Goal: Transaction & Acquisition: Purchase product/service

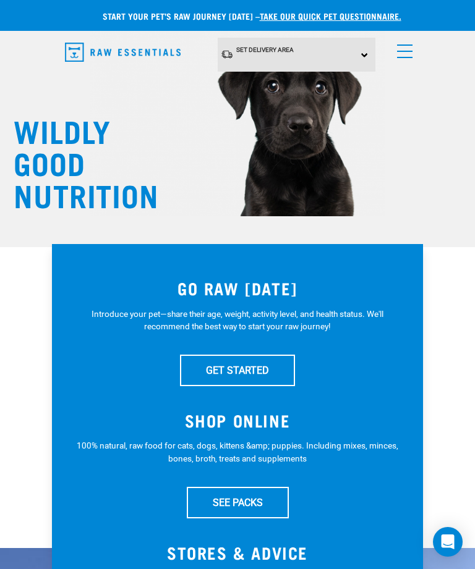
click at [402, 51] on span "menu" at bounding box center [404, 51] width 15 height 1
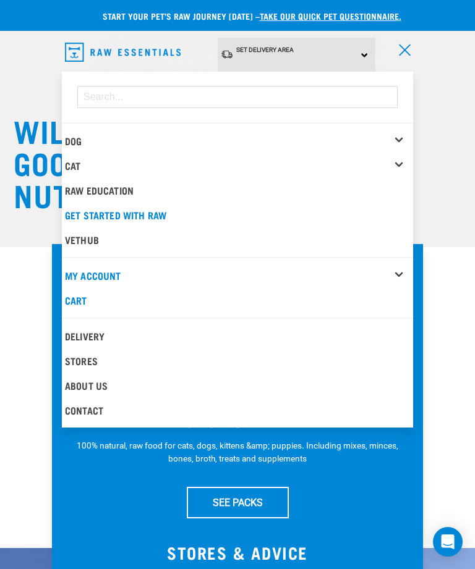
click at [116, 135] on div "Dog" at bounding box center [239, 141] width 348 height 25
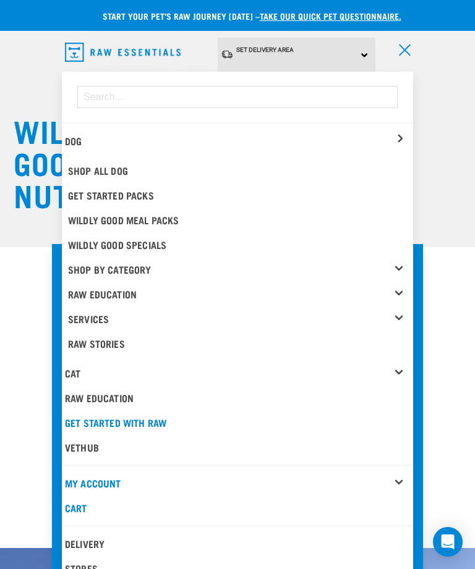
click at [182, 162] on link "Shop All Dog" at bounding box center [239, 170] width 348 height 25
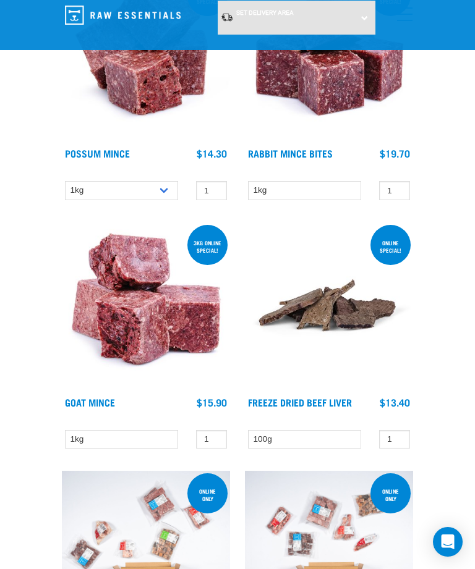
scroll to position [245, 0]
click at [344, 14] on div "Set Delivery Area [GEOGRAPHIC_DATA] [GEOGRAPHIC_DATA]" at bounding box center [297, 18] width 158 height 34
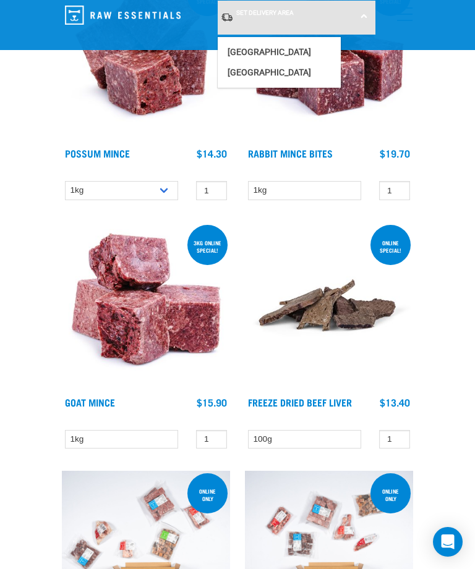
click at [296, 66] on link "[GEOGRAPHIC_DATA]" at bounding box center [279, 72] width 123 height 20
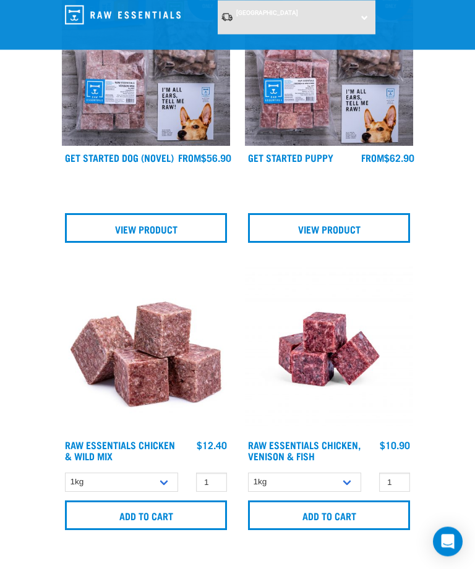
scroll to position [1294, 0]
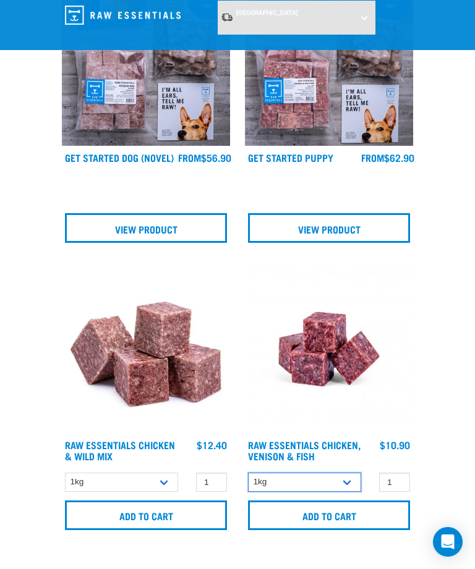
click at [346, 488] on select "1kg 3kg" at bounding box center [304, 482] width 113 height 19
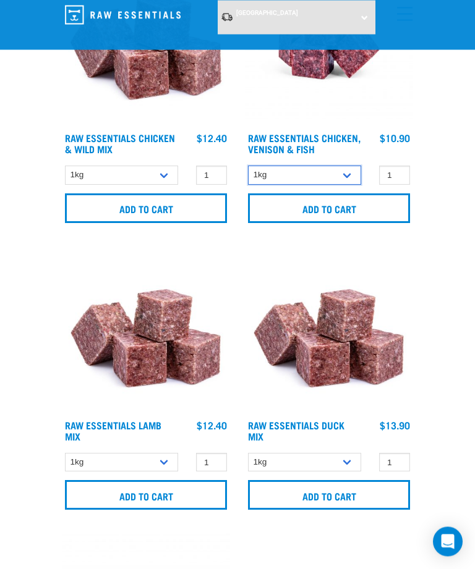
scroll to position [1601, 0]
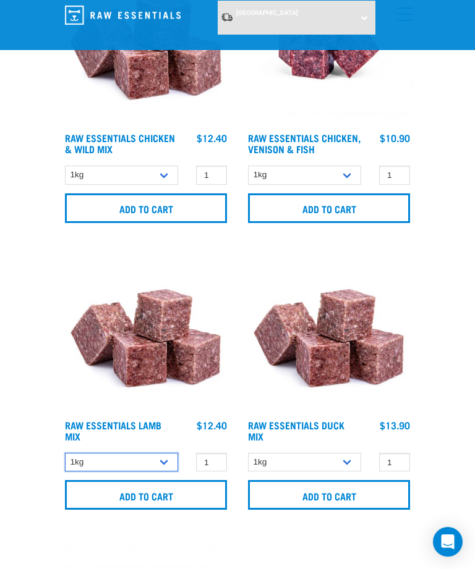
click at [160, 468] on select "1kg 3kg Bulk (20kg)" at bounding box center [121, 462] width 113 height 19
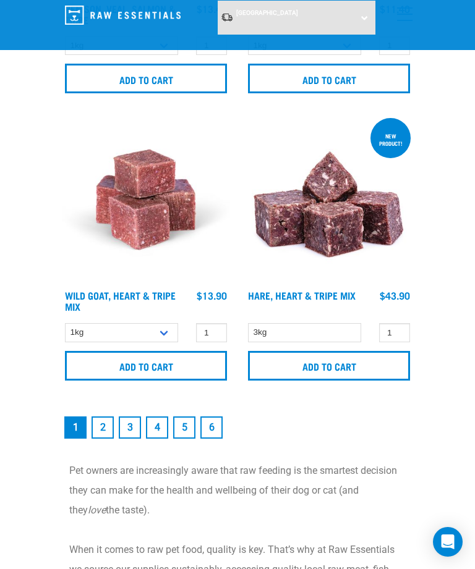
scroll to position [4326, 0]
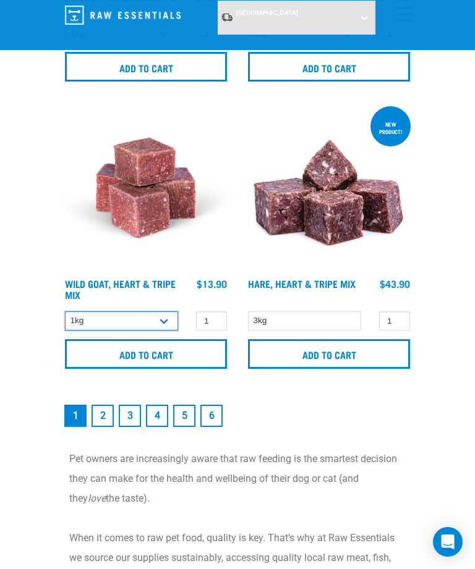
click at [159, 331] on select "1kg 3kg" at bounding box center [121, 320] width 113 height 19
click at [105, 418] on link "2" at bounding box center [102, 416] width 22 height 22
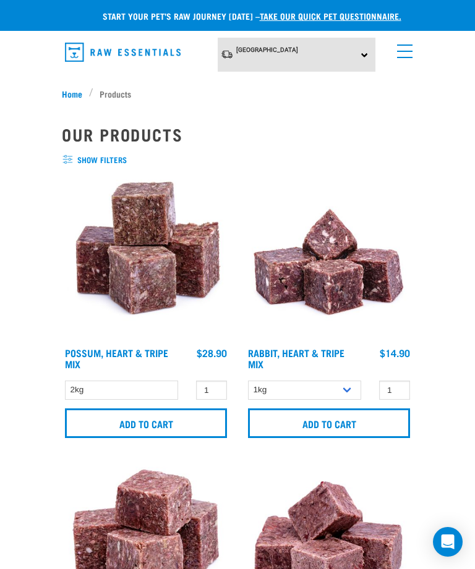
click at [408, 46] on link "menu" at bounding box center [402, 48] width 22 height 22
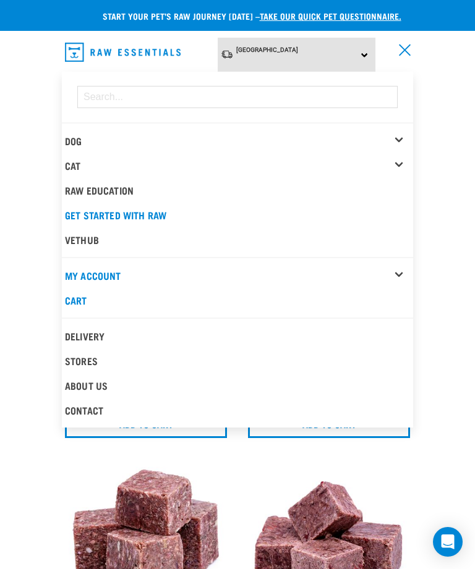
click at [400, 142] on div "Dog" at bounding box center [239, 141] width 348 height 25
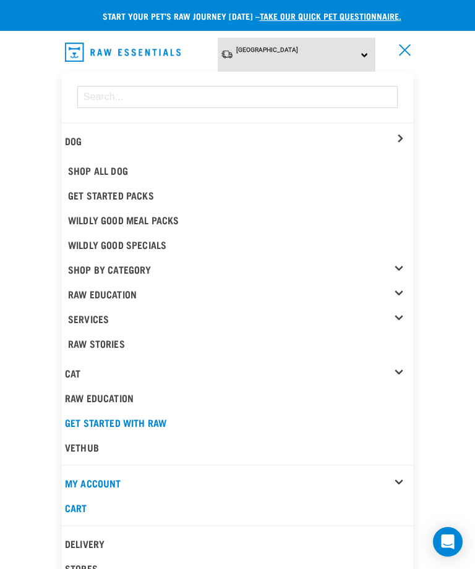
click at [138, 192] on link "Get Started Packs" at bounding box center [239, 195] width 348 height 25
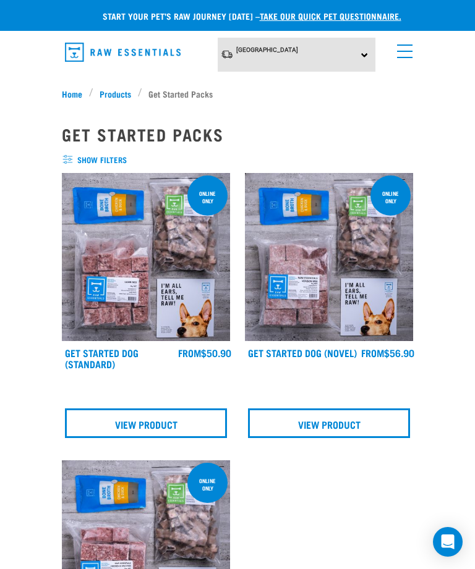
click at [99, 91] on span "Products" at bounding box center [115, 93] width 32 height 13
click at [120, 89] on span "Products" at bounding box center [115, 93] width 32 height 13
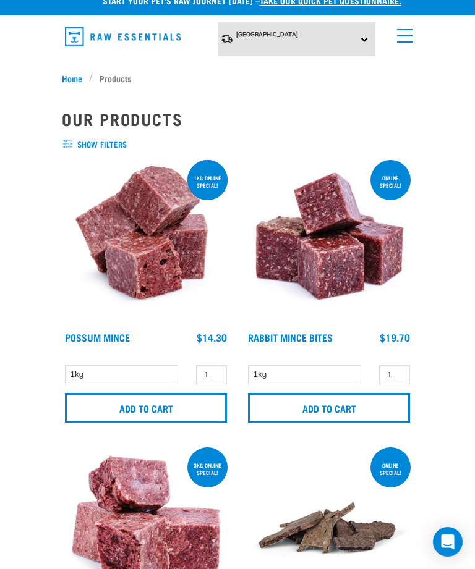
scroll to position [16, 0]
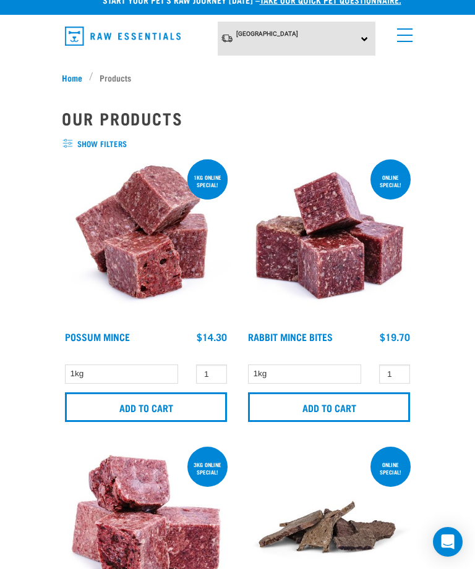
click at [95, 147] on span "show filters" at bounding box center [237, 144] width 351 height 12
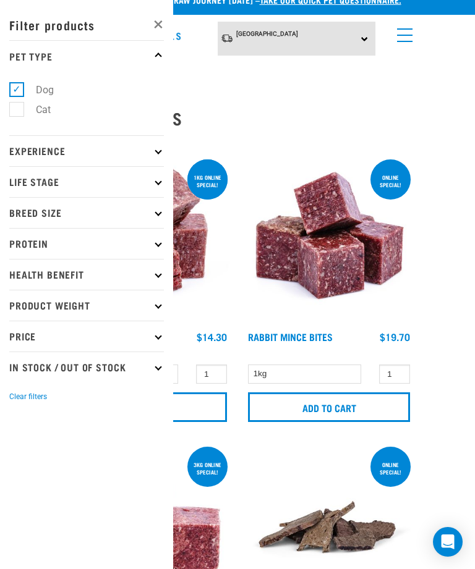
click at [149, 150] on p "Experience" at bounding box center [86, 150] width 154 height 31
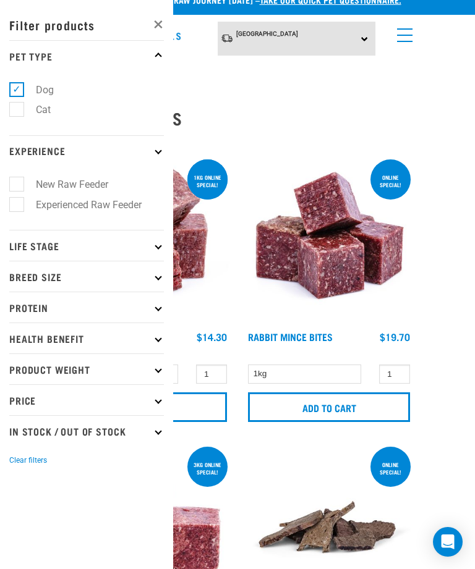
click at [18, 207] on label "Experienced Raw Feeder" at bounding box center [81, 204] width 130 height 15
click at [17, 206] on input "Experienced Raw Feeder" at bounding box center [13, 202] width 8 height 8
checkbox input "true"
click at [23, 182] on label "New Raw Feeder" at bounding box center [64, 184] width 97 height 15
click at [17, 182] on input "New Raw Feeder" at bounding box center [13, 183] width 8 height 8
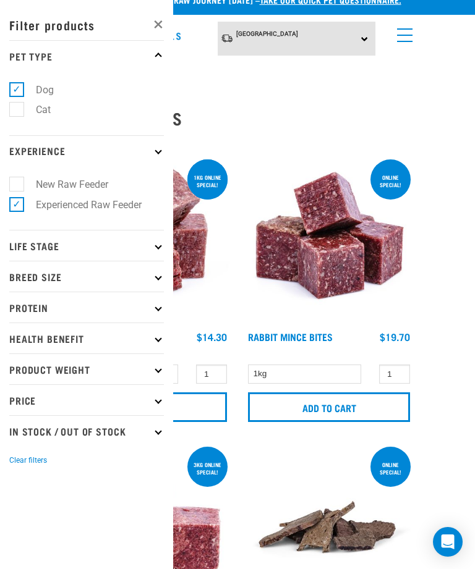
checkbox input "true"
click at [17, 204] on label "Experienced Raw Feeder" at bounding box center [81, 204] width 130 height 15
click at [17, 204] on input "Experienced Raw Feeder" at bounding box center [13, 202] width 8 height 8
checkbox input "false"
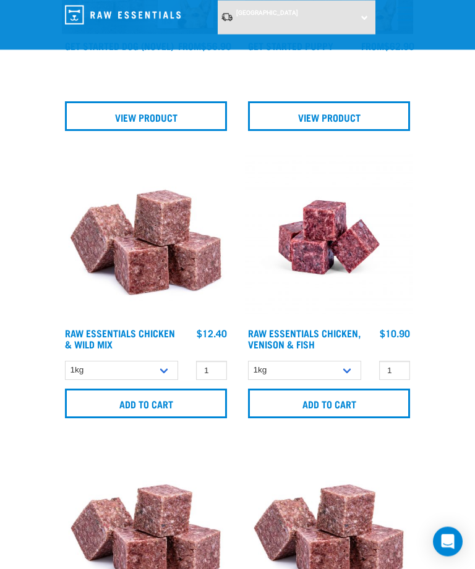
scroll to position [1406, 0]
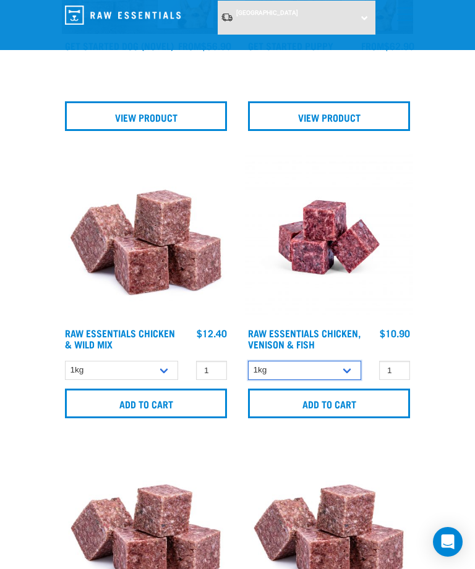
click at [344, 376] on select "1kg 3kg" at bounding box center [304, 370] width 113 height 19
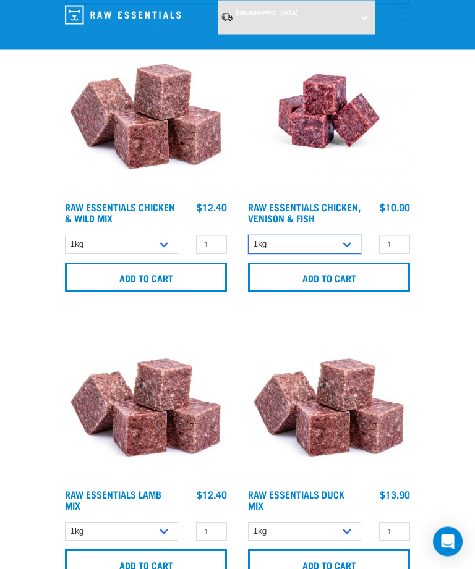
scroll to position [1532, 0]
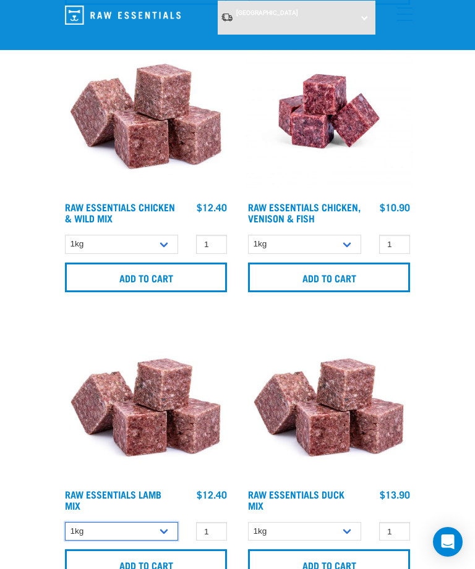
click at [150, 541] on select "1kg 3kg Bulk (20kg)" at bounding box center [121, 531] width 113 height 19
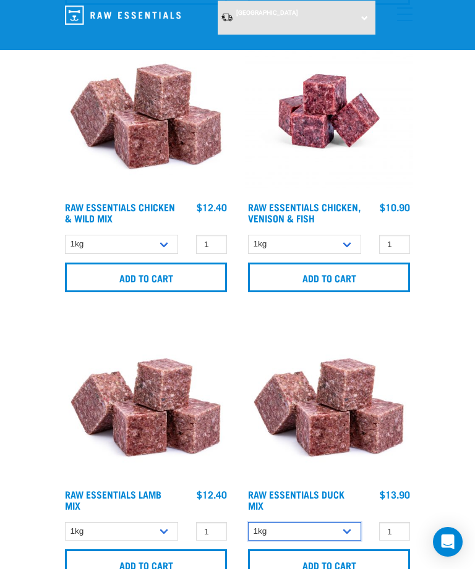
click at [347, 539] on select "1kg 3kg" at bounding box center [304, 531] width 113 height 19
click at [154, 500] on link "Raw Essentials Lamb Mix" at bounding box center [113, 499] width 96 height 17
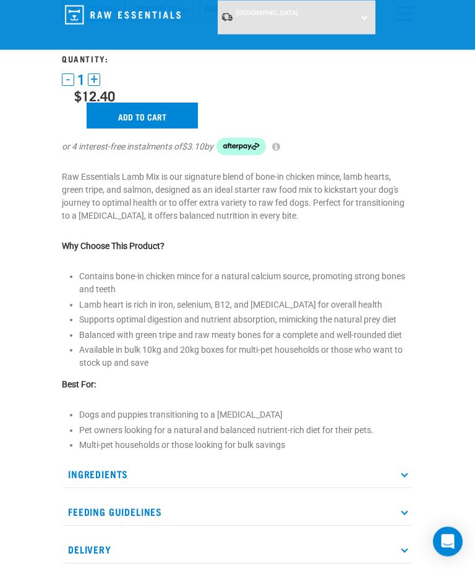
scroll to position [323, 0]
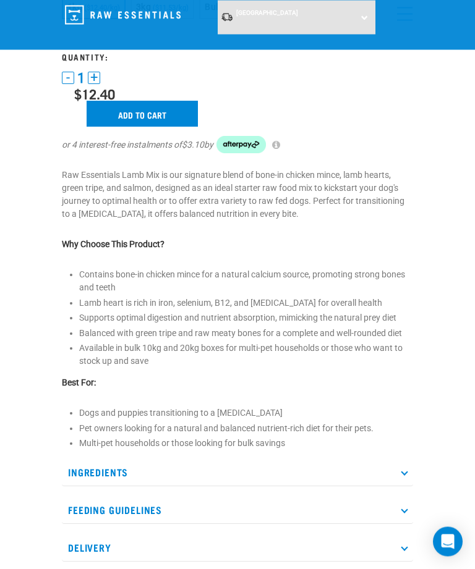
click at [393, 484] on p "Ingredients" at bounding box center [237, 473] width 351 height 28
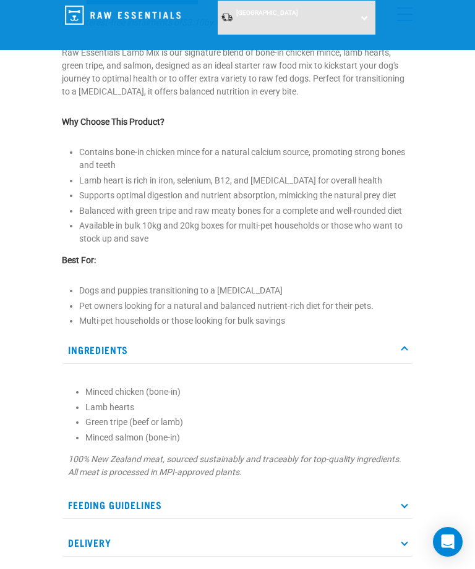
scroll to position [444, 0]
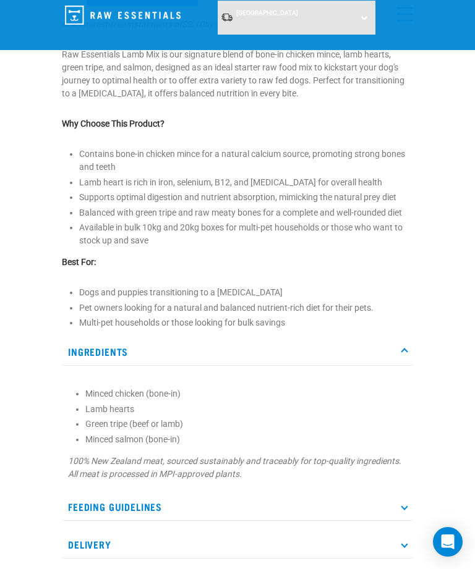
click at [392, 515] on p "Feeding Guidelines" at bounding box center [237, 507] width 351 height 28
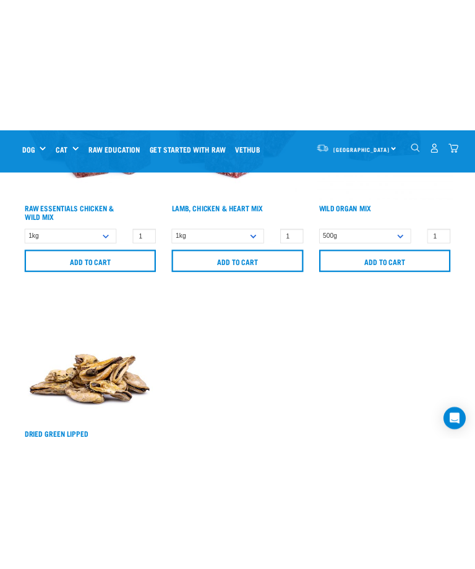
scroll to position [1493, 0]
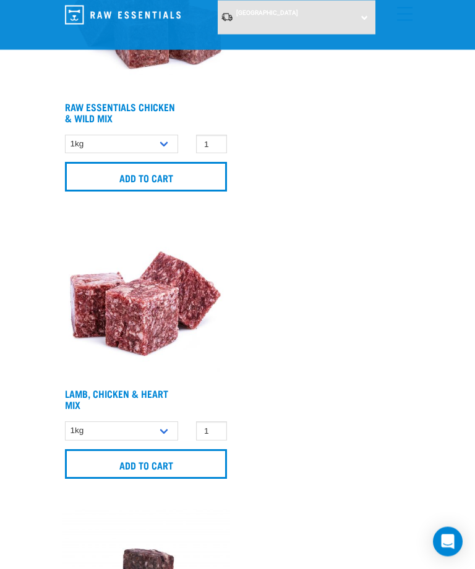
click at [271, 12] on span "[GEOGRAPHIC_DATA]" at bounding box center [267, 12] width 62 height 7
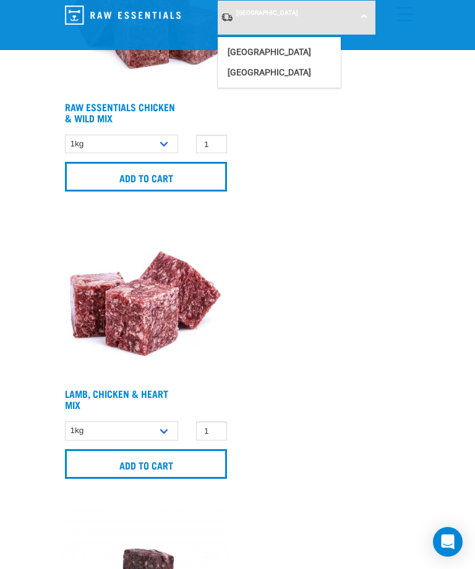
click at [277, 72] on link "[GEOGRAPHIC_DATA]" at bounding box center [279, 72] width 123 height 20
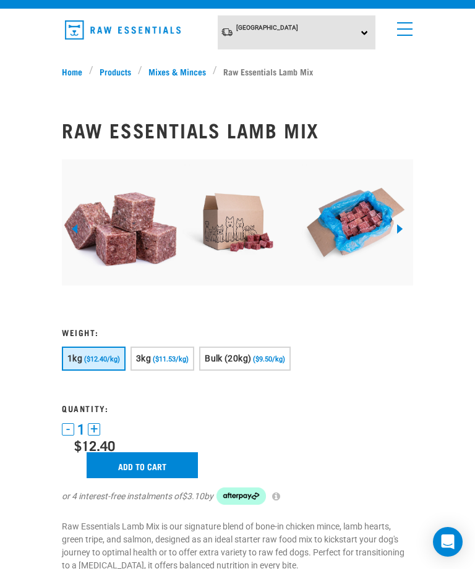
scroll to position [30, 0]
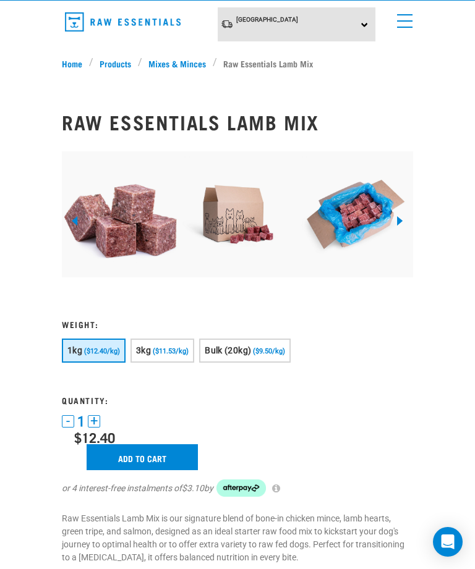
click at [283, 347] on span "($9.50/kg)" at bounding box center [269, 351] width 32 height 8
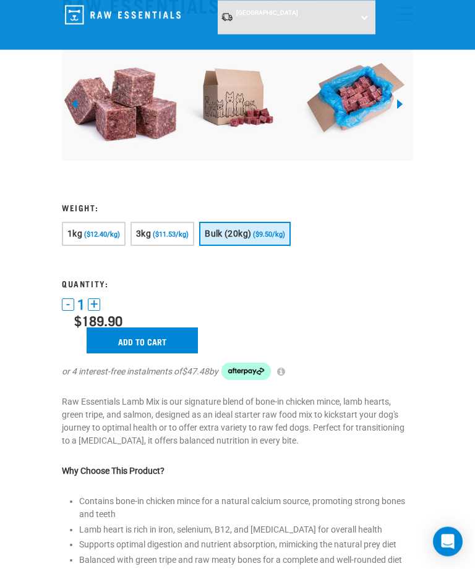
scroll to position [104, 0]
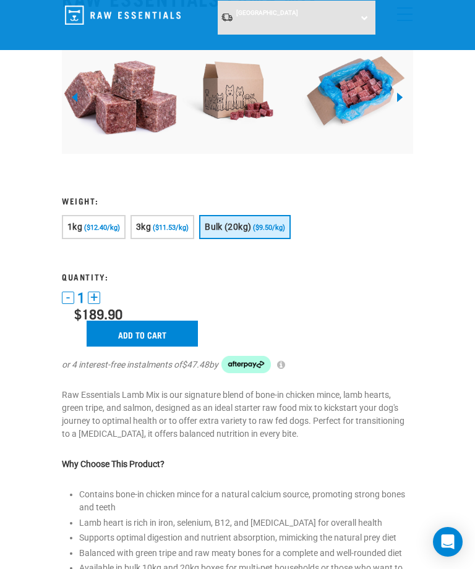
click at [175, 331] on input "Add to cart" at bounding box center [142, 334] width 111 height 26
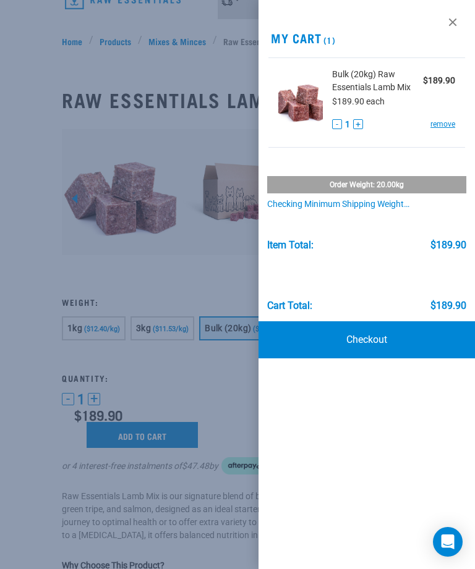
scroll to position [0, 0]
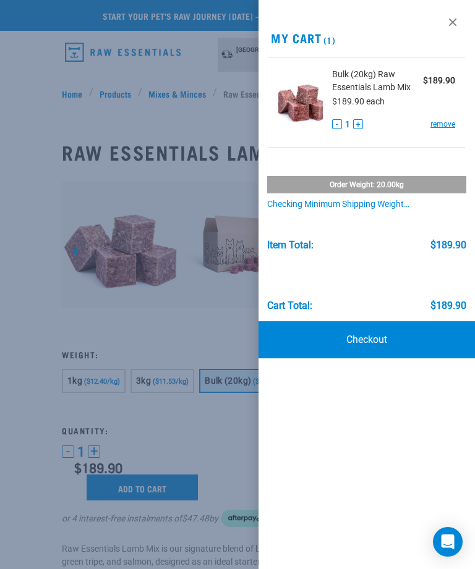
click at [459, 19] on link at bounding box center [452, 22] width 20 height 20
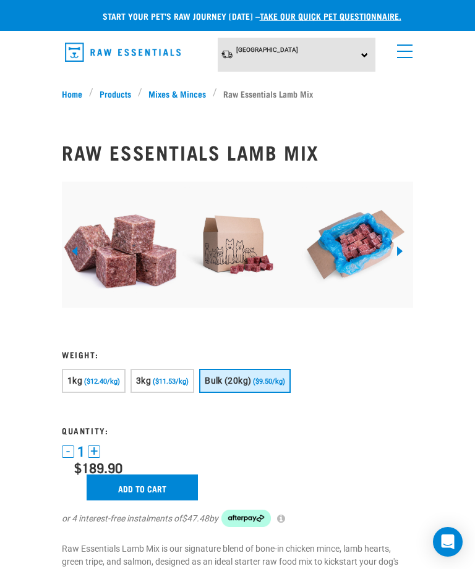
click at [410, 38] on link "menu" at bounding box center [402, 48] width 22 height 22
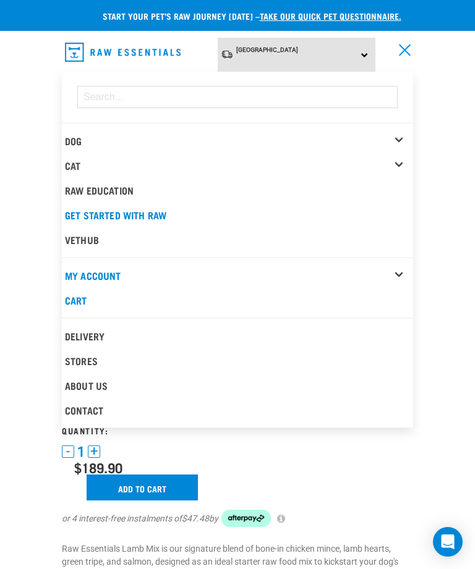
click at [233, 133] on div "Dog" at bounding box center [239, 141] width 348 height 25
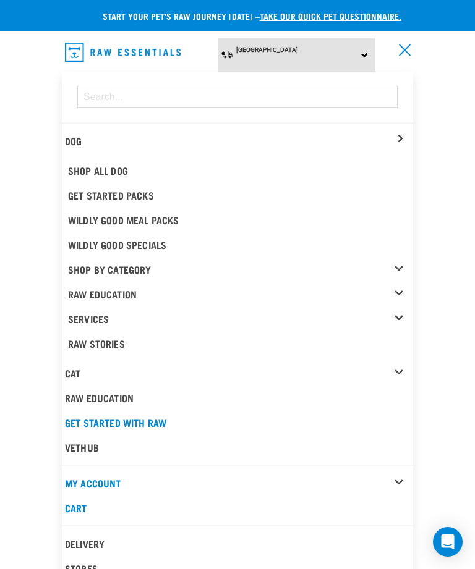
click at [70, 140] on link "Dog" at bounding box center [73, 141] width 17 height 6
click at [405, 133] on div "Dog" at bounding box center [239, 141] width 348 height 25
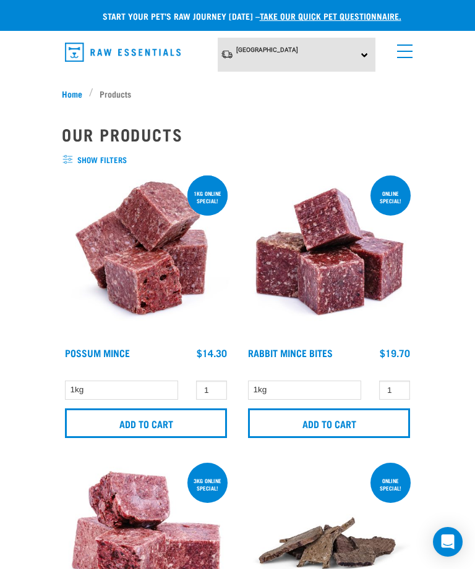
click at [83, 158] on span "show filters" at bounding box center [237, 160] width 351 height 12
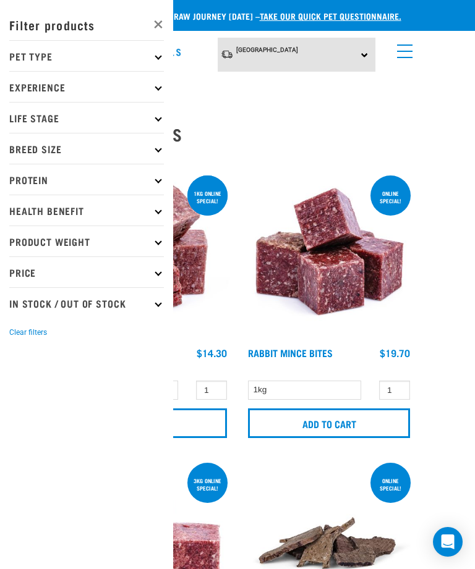
click at [153, 247] on p "Product Weight" at bounding box center [86, 241] width 154 height 31
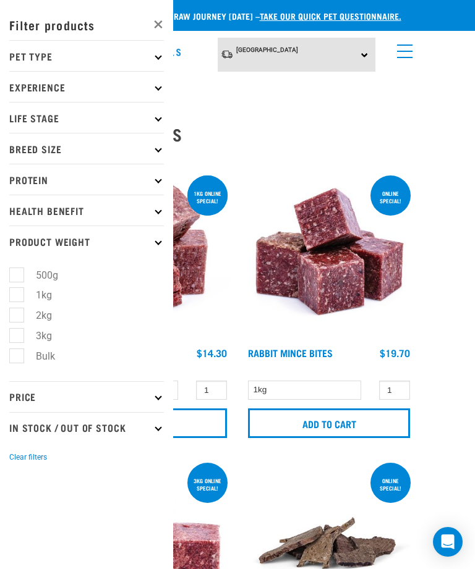
click at [161, 245] on p "Product Weight" at bounding box center [86, 241] width 154 height 31
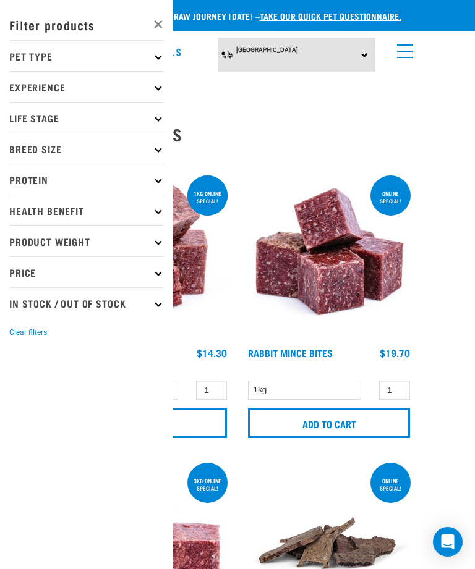
click at [158, 239] on icon at bounding box center [157, 241] width 7 height 7
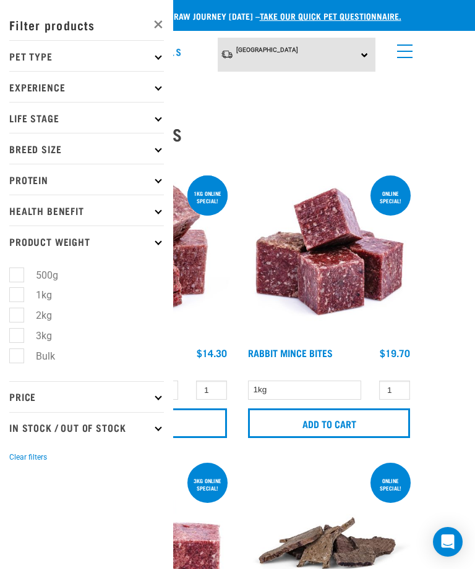
click at [22, 364] on label "Bulk" at bounding box center [38, 356] width 44 height 15
click at [17, 358] on input "Bulk" at bounding box center [13, 354] width 8 height 8
checkbox input "true"
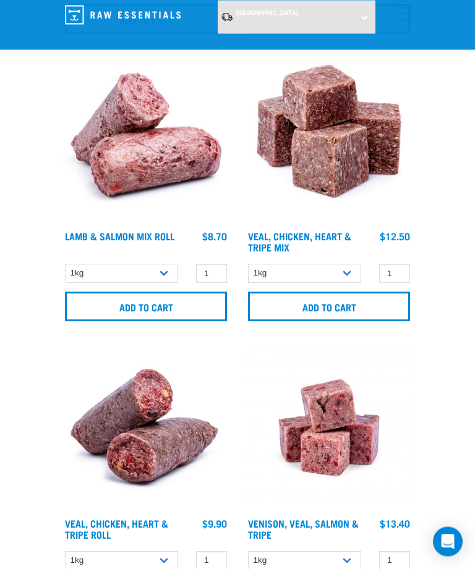
scroll to position [1503, 0]
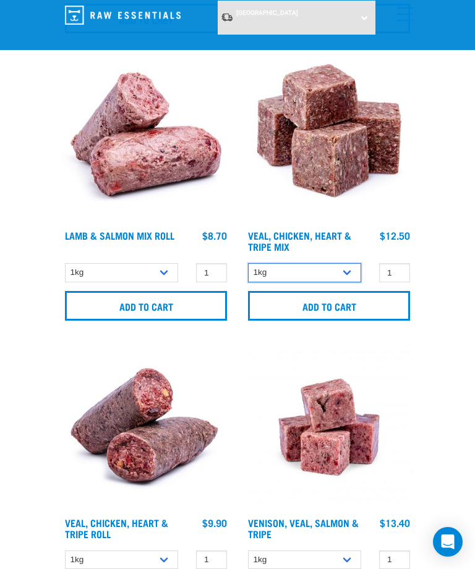
click at [344, 269] on select "1kg 3kg" at bounding box center [304, 272] width 113 height 19
click at [346, 274] on select "1kg 3kg" at bounding box center [304, 272] width 113 height 19
select select "751"
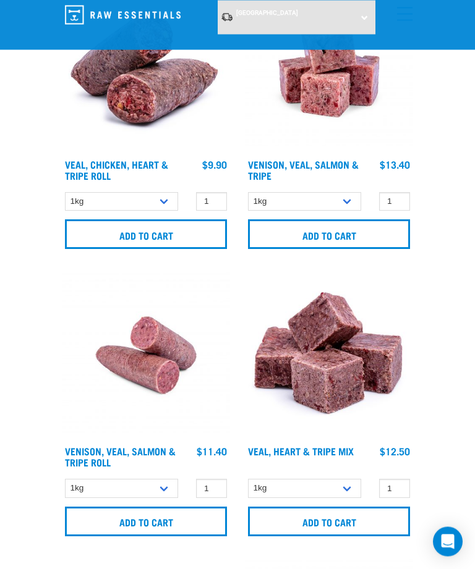
scroll to position [1861, 0]
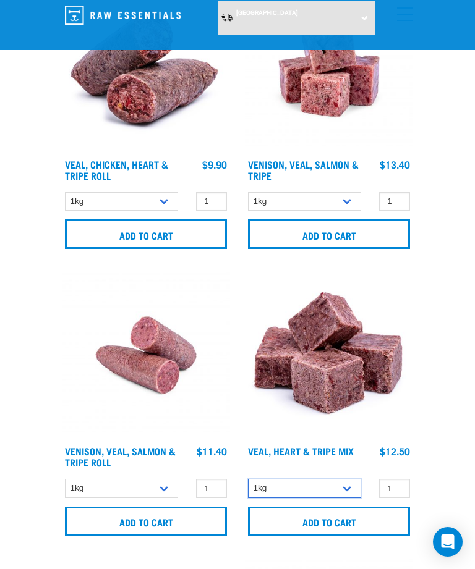
click at [340, 484] on select "1kg 3kg" at bounding box center [304, 488] width 113 height 19
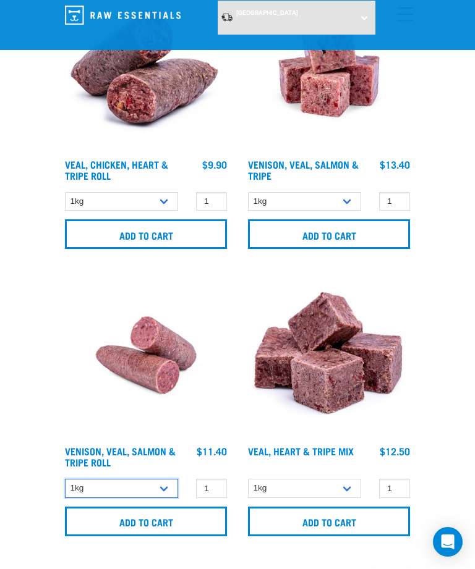
click at [155, 486] on select "1kg Bulk (10kg)" at bounding box center [121, 488] width 113 height 19
click at [440, 315] on div "Start your pet’s raw journey [DATE] – take our quick pet questionnaire. Deliver…" at bounding box center [237, 29] width 475 height 3780
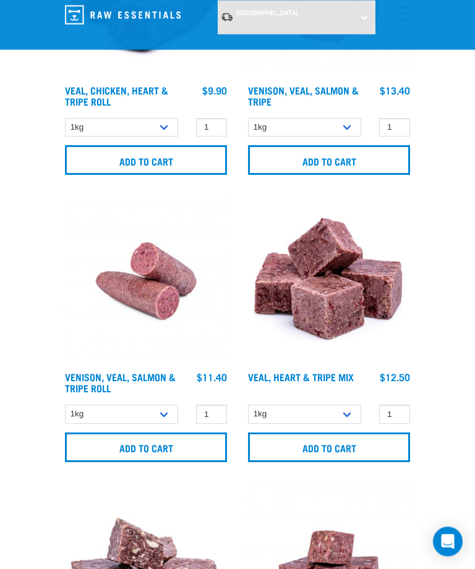
scroll to position [1936, 0]
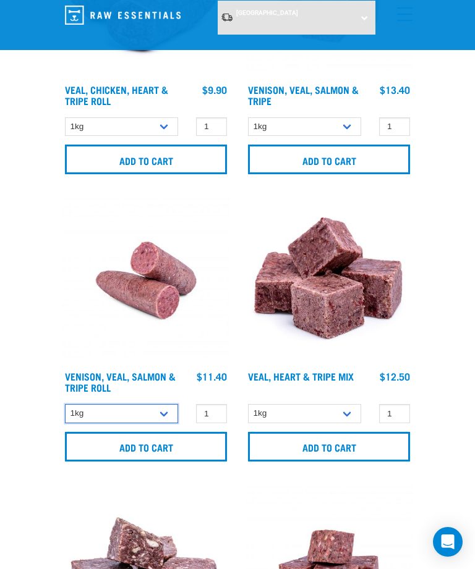
click at [158, 407] on select "1kg Bulk (10kg)" at bounding box center [121, 413] width 113 height 19
select select "336057"
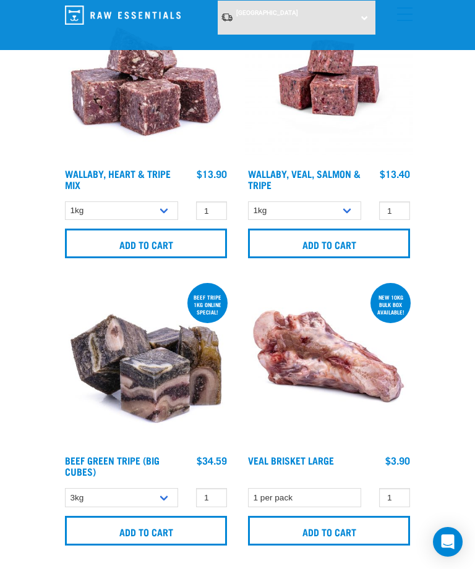
scroll to position [2375, 0]
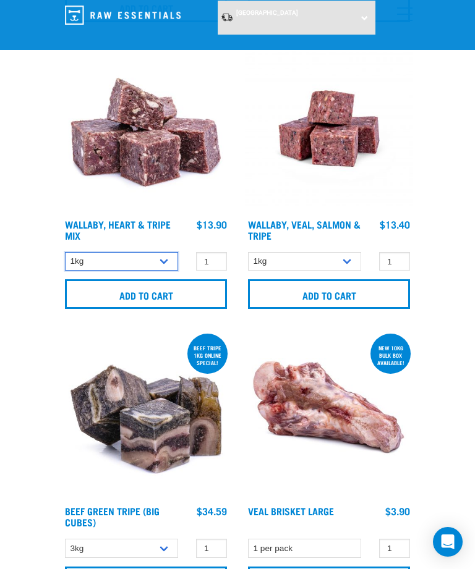
click at [146, 256] on select "1kg 3kg" at bounding box center [121, 261] width 113 height 19
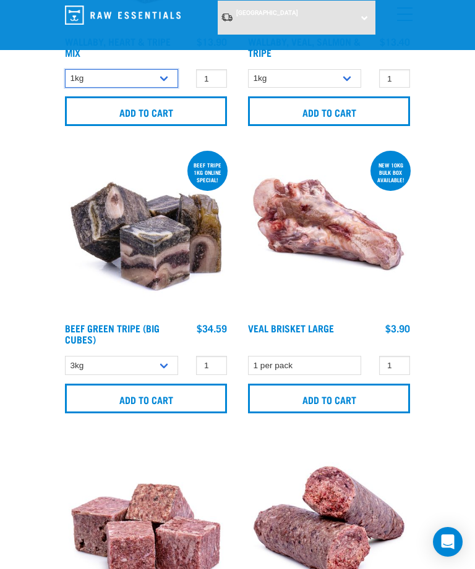
scroll to position [2556, 0]
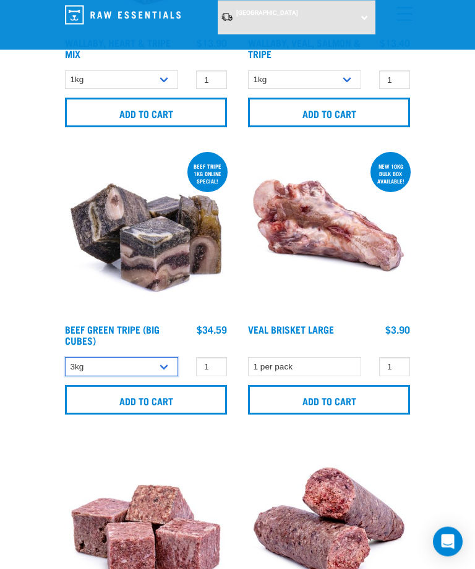
click at [74, 363] on select "3kg Bulk (10kg)" at bounding box center [121, 367] width 113 height 19
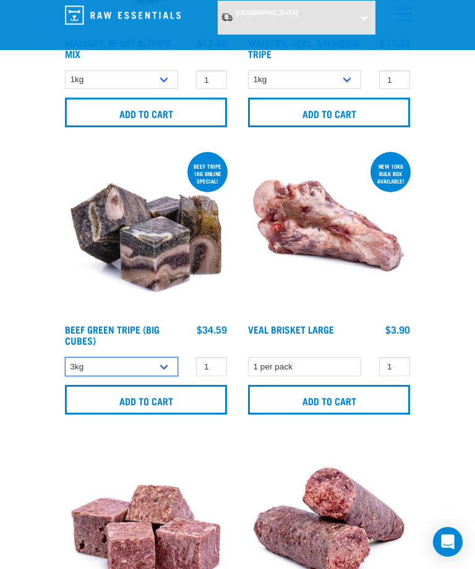
select select "344958"
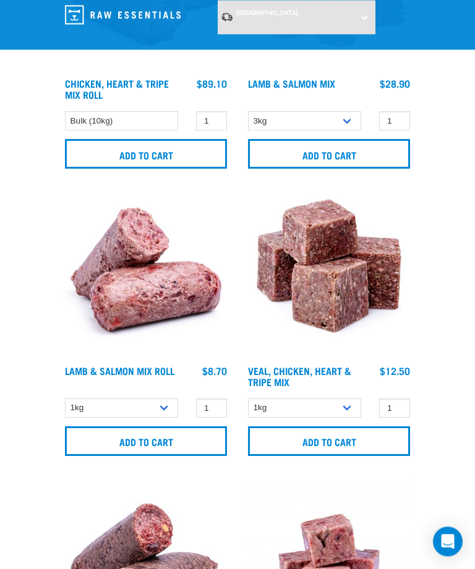
scroll to position [1367, 0]
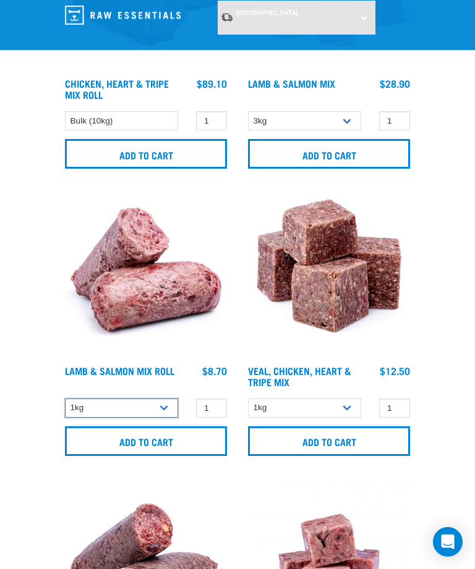
click at [77, 408] on select "1kg Bulk (10kg)" at bounding box center [121, 408] width 113 height 19
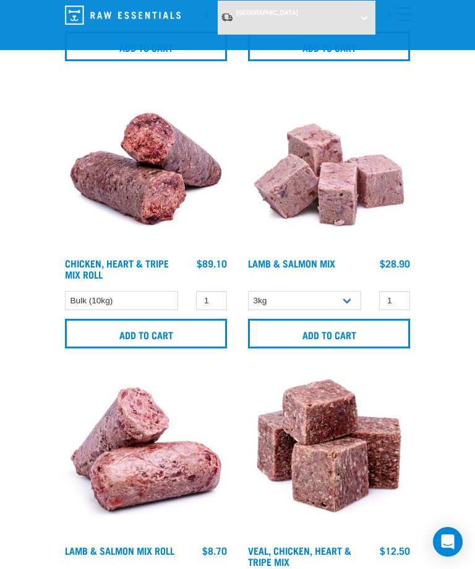
scroll to position [1186, 0]
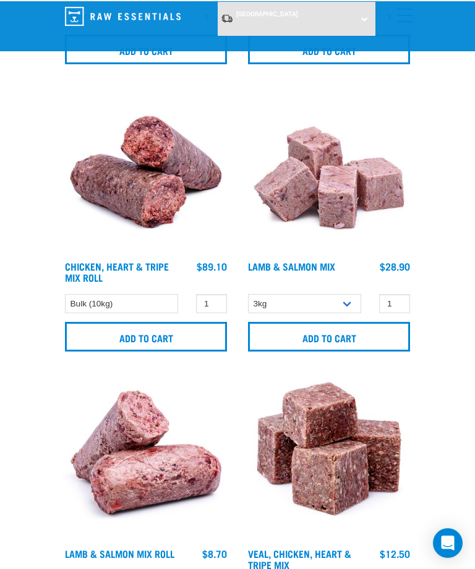
click at [59, 301] on div "Chicken, Heart & Tripe Mix Roll" at bounding box center [145, 221] width 183 height 287
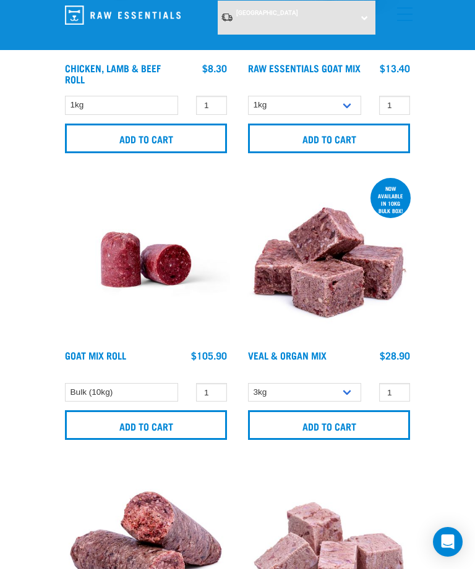
scroll to position [802, 0]
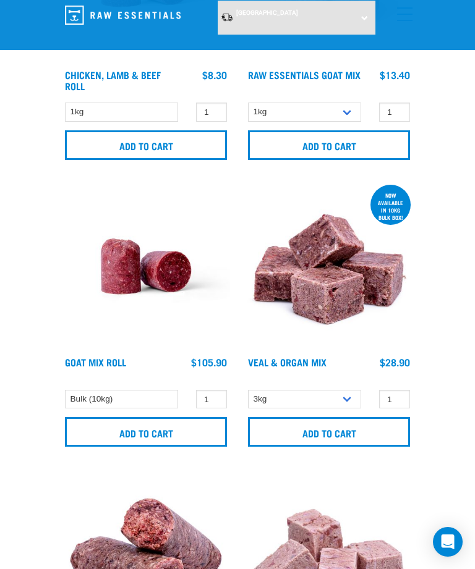
click at [242, 403] on div "now available in 10kg bulk box! Veal & Organ Mix 1 0 100 0 100" at bounding box center [328, 318] width 183 height 287
click at [340, 394] on select "3kg Bulk (10kg)" at bounding box center [304, 399] width 113 height 19
select select "951"
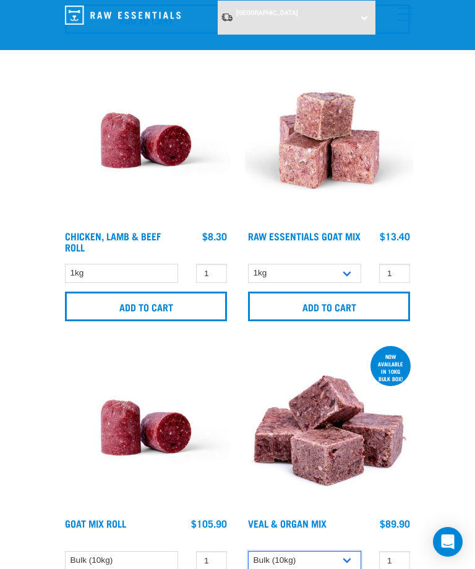
scroll to position [640, 0]
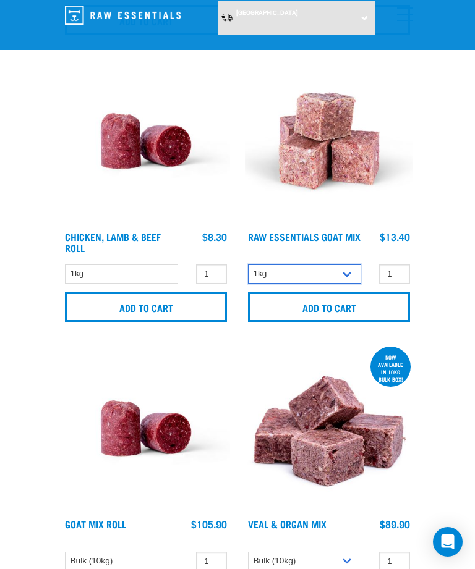
click at [279, 277] on select "1kg 3kg Bulk (10kg)" at bounding box center [304, 273] width 113 height 19
select select "344957"
click at [78, 282] on select "1kg" at bounding box center [121, 273] width 113 height 19
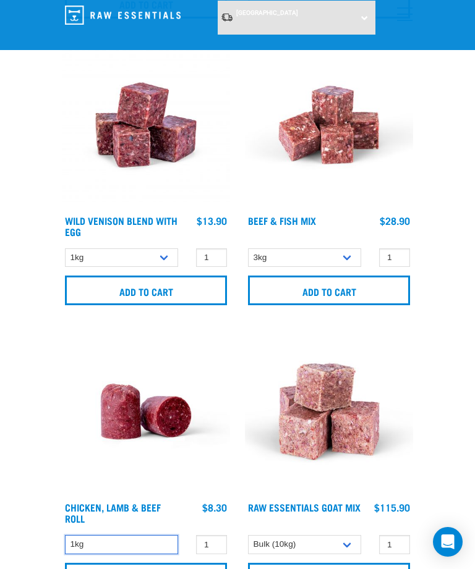
scroll to position [369, 0]
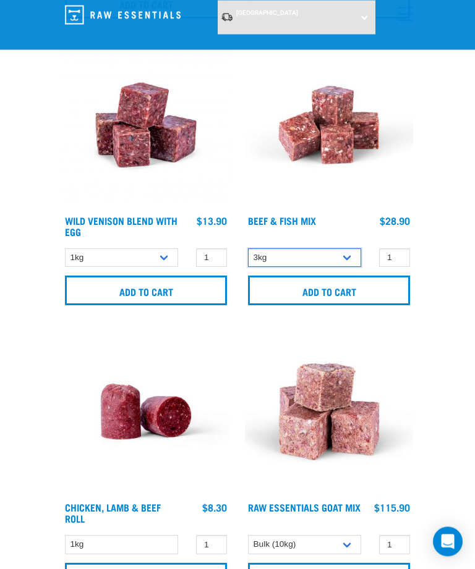
click at [253, 254] on select "3kg Bulk (10kg)" at bounding box center [304, 258] width 113 height 19
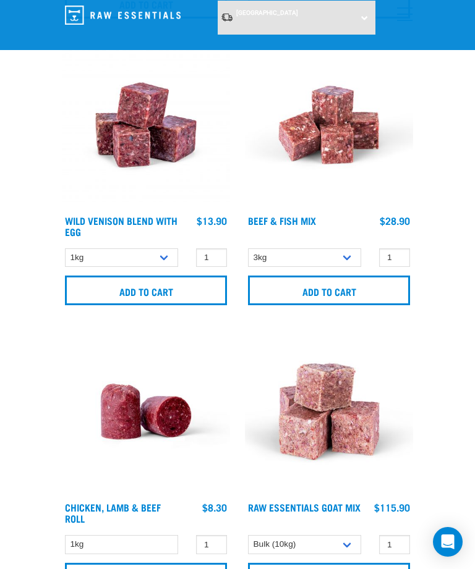
click at [244, 250] on div at bounding box center [328, 176] width 183 height 287
click at [243, 271] on div at bounding box center [328, 176] width 183 height 287
click at [261, 256] on select "3kg Bulk (10kg)" at bounding box center [304, 257] width 113 height 19
select select "435759"
click at [89, 253] on select "1kg 3kg Bulk (10kg)" at bounding box center [121, 257] width 113 height 19
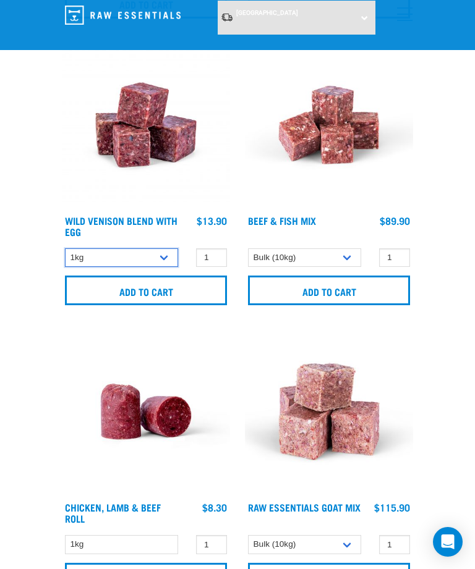
select select "50722"
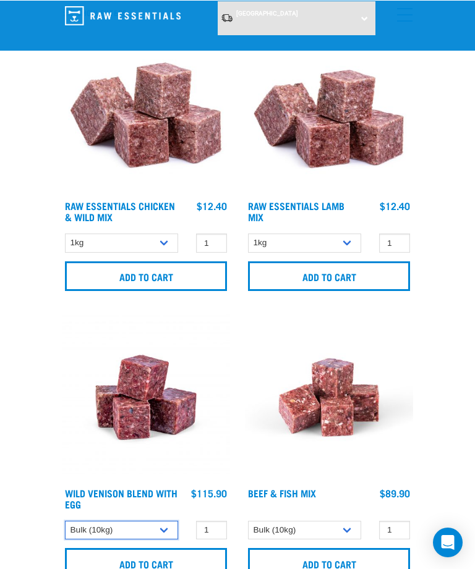
scroll to position [97, 0]
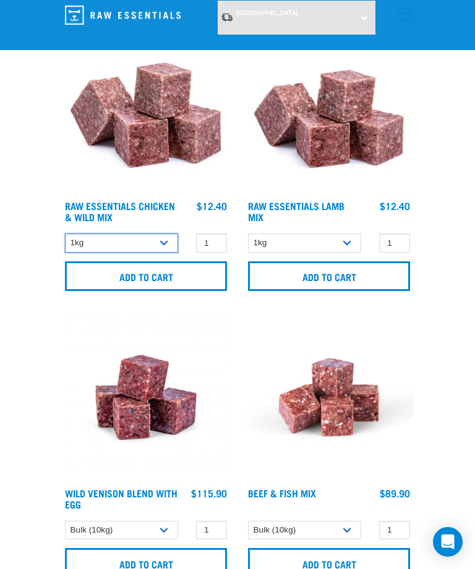
click at [99, 245] on select "1kg 3kg Bulk (10kg)" at bounding box center [121, 243] width 113 height 19
select select "731"
click at [273, 234] on select "1kg 3kg Bulk (20kg)" at bounding box center [304, 243] width 113 height 19
select select "758"
click at [341, 203] on link "Raw Essentials Lamb Mix" at bounding box center [296, 211] width 96 height 17
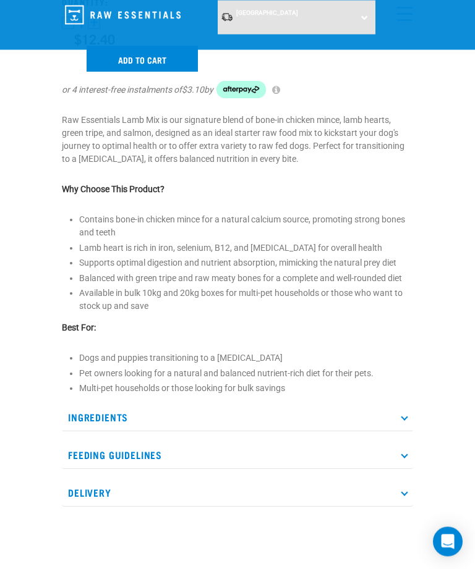
scroll to position [379, 0]
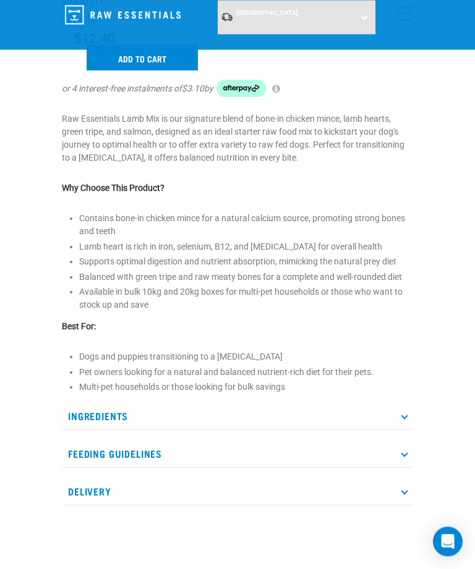
click at [95, 408] on p "Ingredients" at bounding box center [237, 417] width 351 height 28
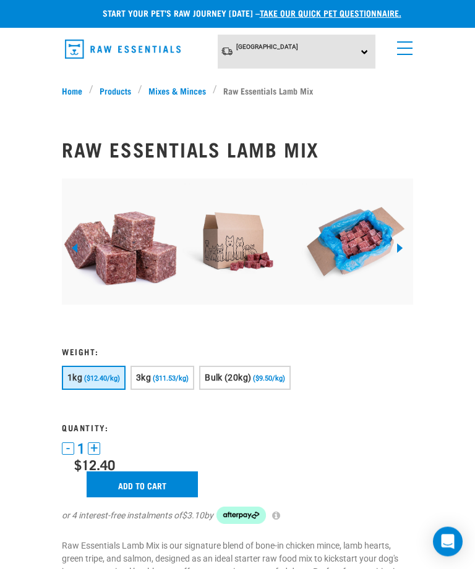
scroll to position [0, 0]
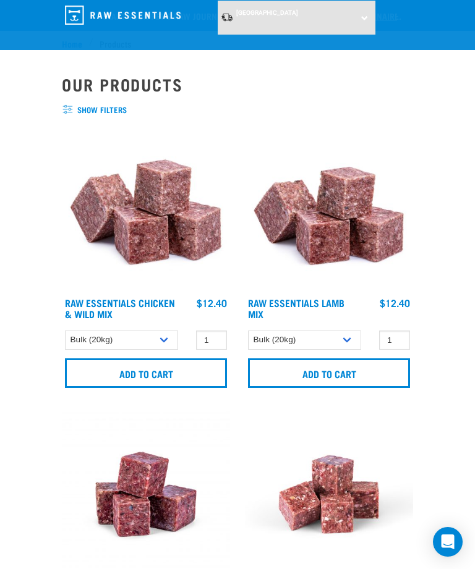
select select "731"
select select "758"
select select "50722"
select select "435759"
select select "344957"
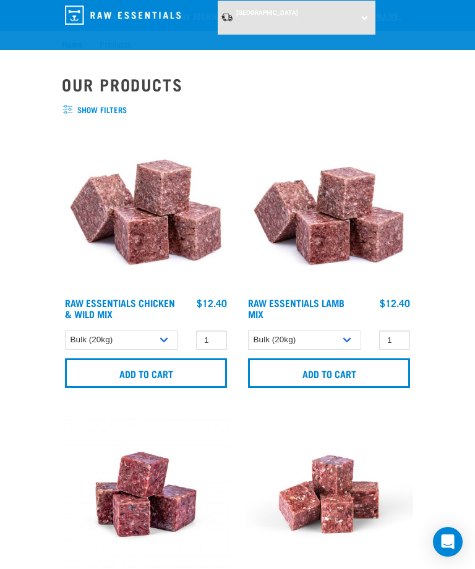
select select "951"
select select "336057"
select select "344958"
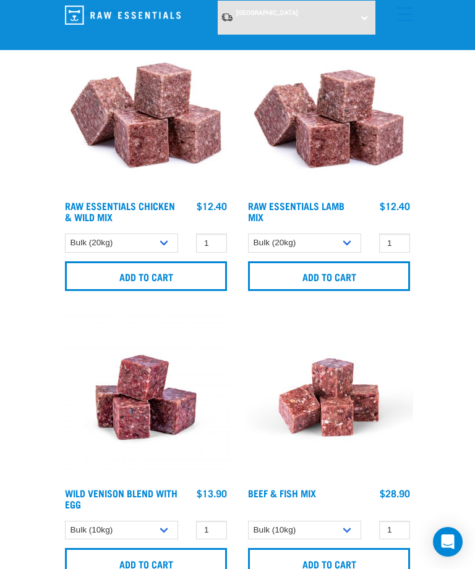
click at [140, 209] on link "Raw Essentials Chicken & Wild Mix" at bounding box center [120, 211] width 110 height 17
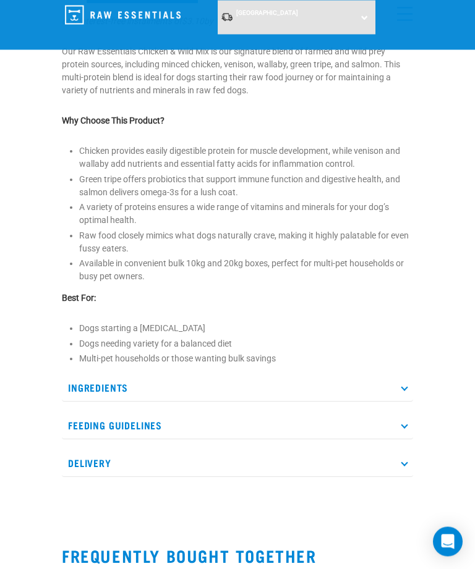
scroll to position [470, 0]
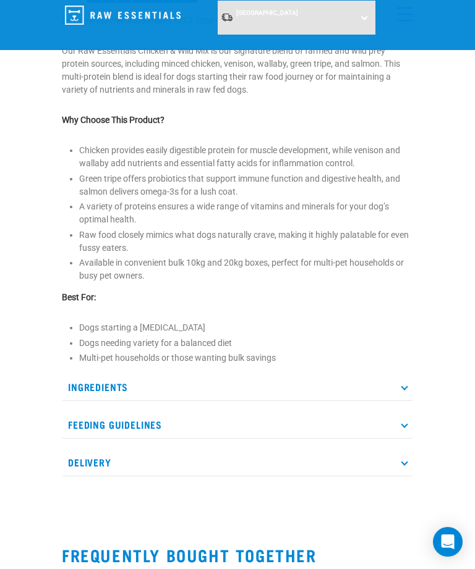
click at [262, 389] on p "Ingredients" at bounding box center [237, 387] width 351 height 28
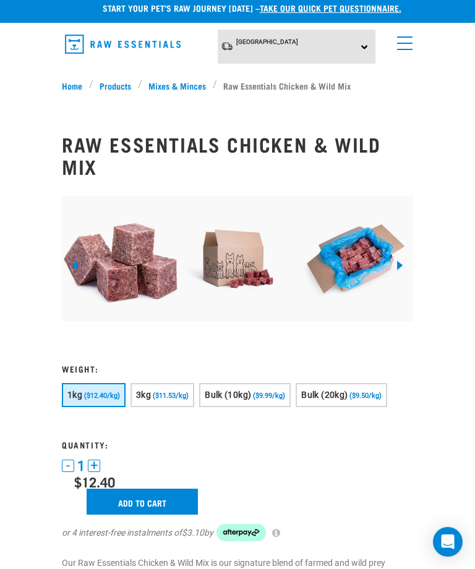
scroll to position [0, 0]
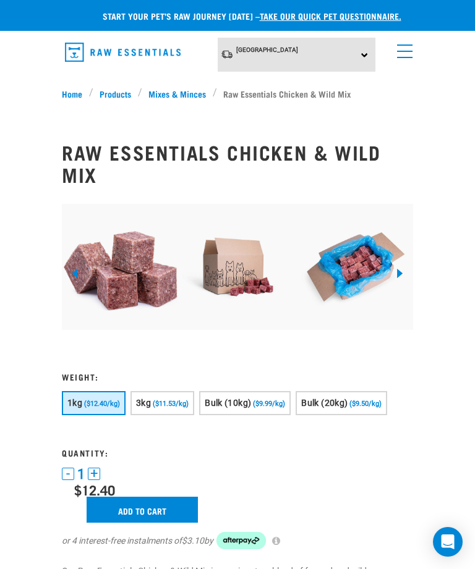
click at [110, 96] on link "Products" at bounding box center [115, 93] width 44 height 13
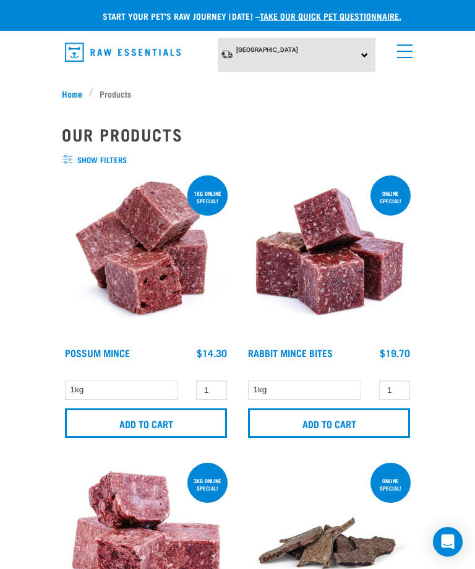
click at [412, 51] on span "menu" at bounding box center [404, 51] width 15 height 1
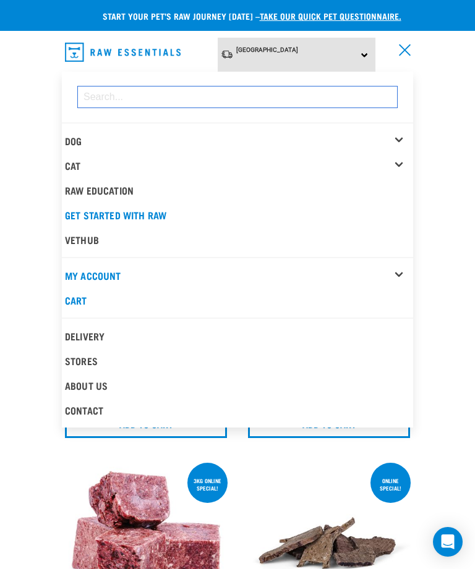
click at [305, 91] on input "dropdown navigation" at bounding box center [237, 97] width 320 height 22
type input "Broth"
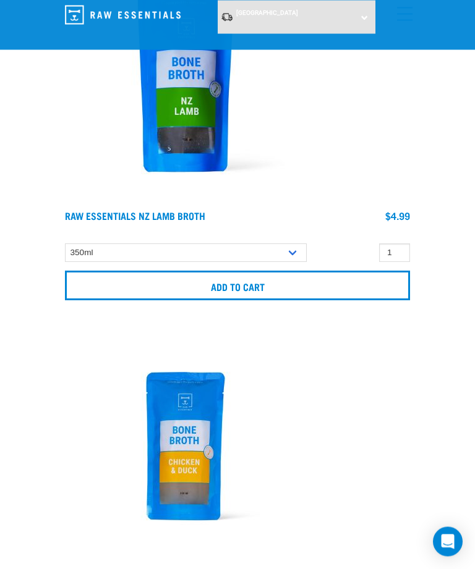
scroll to position [970, 0]
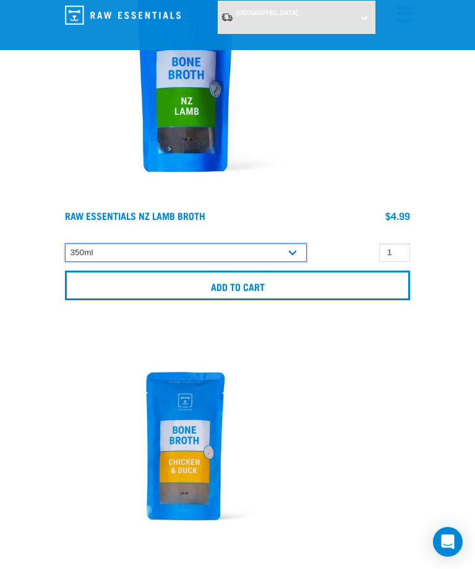
click at [284, 250] on select "350ml" at bounding box center [186, 252] width 242 height 19
click at [285, 251] on select "350ml" at bounding box center [186, 252] width 242 height 19
click at [290, 249] on select "350ml" at bounding box center [186, 252] width 242 height 19
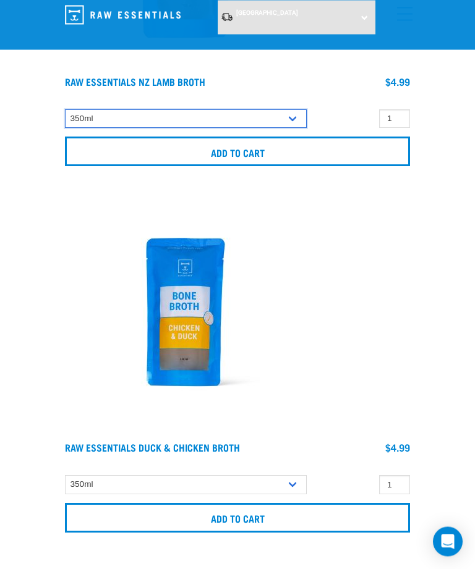
scroll to position [1104, 0]
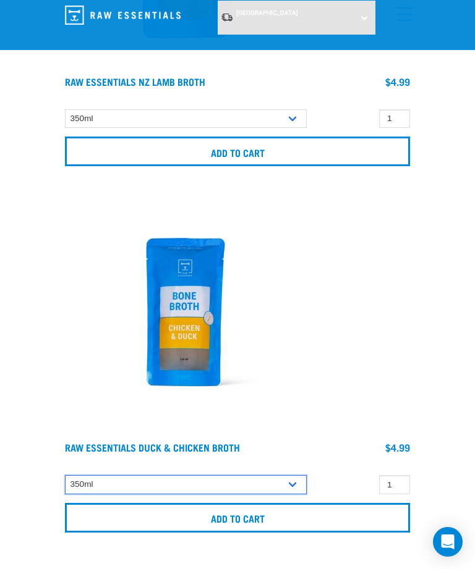
click at [287, 486] on select "350ml" at bounding box center [186, 484] width 242 height 19
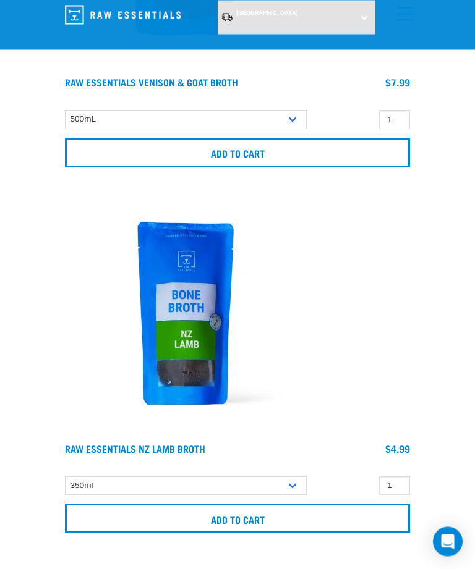
scroll to position [737, 0]
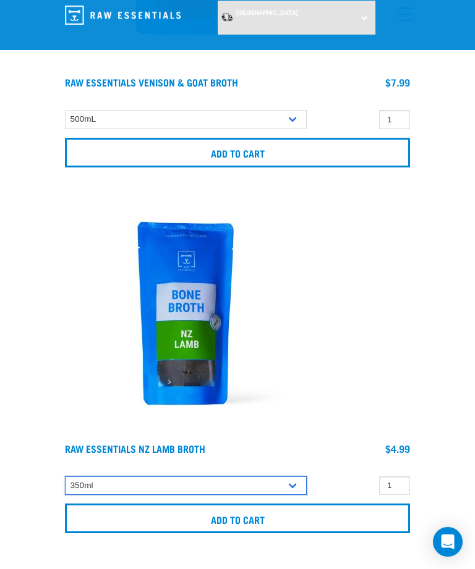
click at [276, 492] on select "350ml" at bounding box center [186, 485] width 242 height 19
click at [278, 526] on input "Add to cart" at bounding box center [237, 519] width 345 height 30
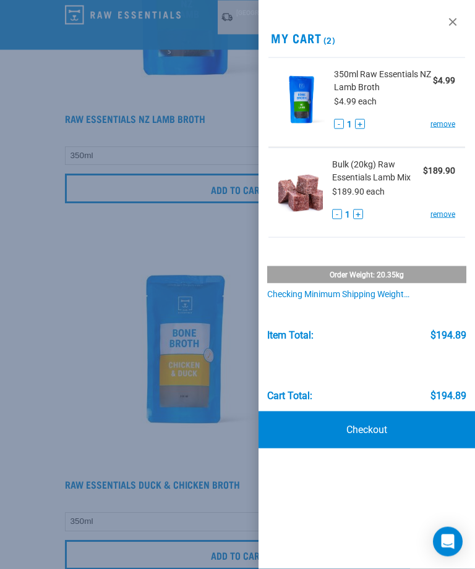
scroll to position [1067, 0]
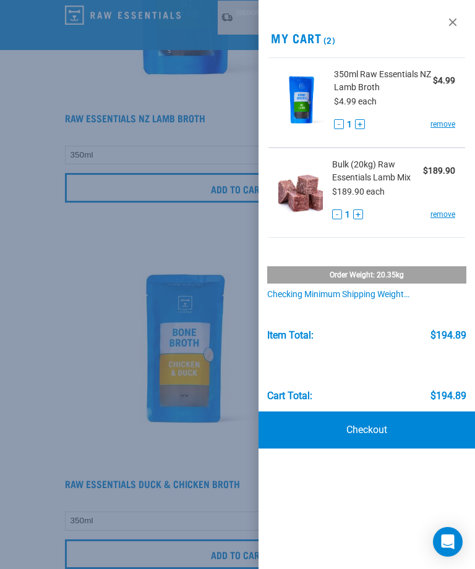
click at [448, 125] on link "remove" at bounding box center [442, 124] width 25 height 11
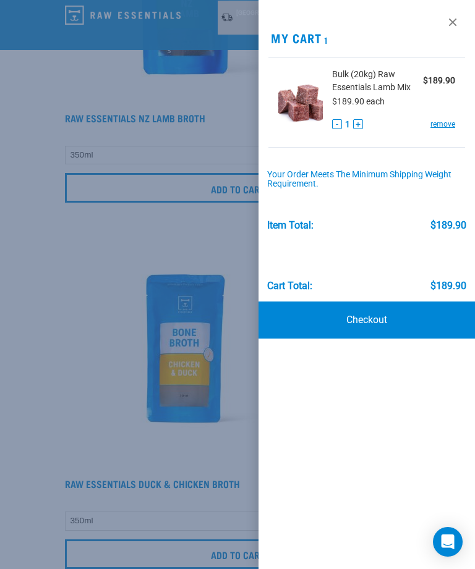
click at [189, 353] on div at bounding box center [237, 284] width 475 height 569
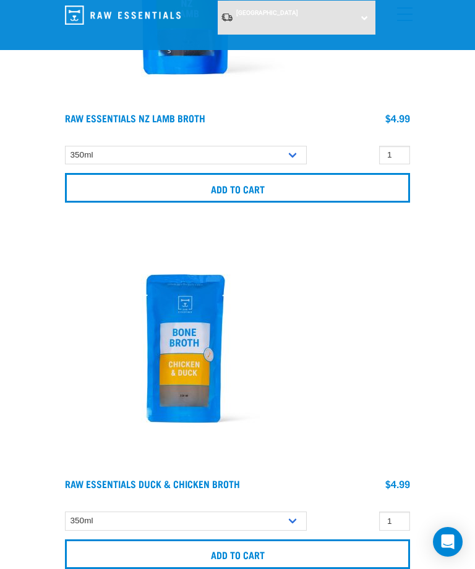
click at [193, 359] on img at bounding box center [185, 348] width 247 height 247
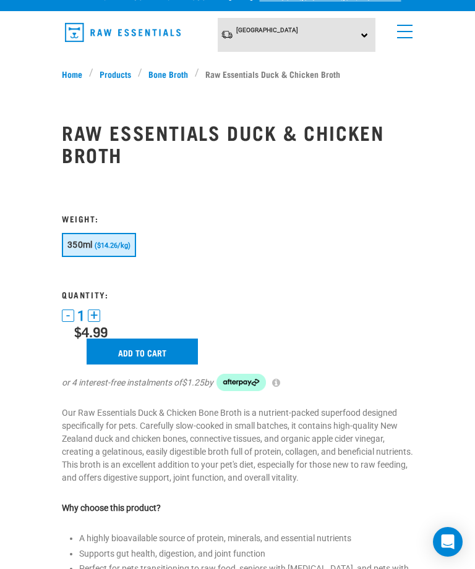
scroll to position [20, 0]
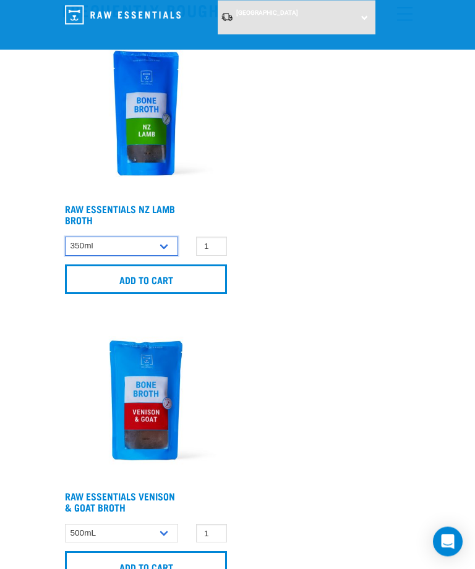
click at [158, 240] on select "350ml" at bounding box center [121, 246] width 113 height 19
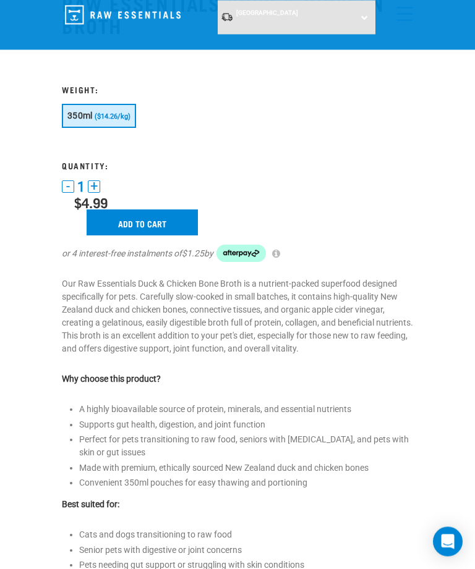
scroll to position [0, 0]
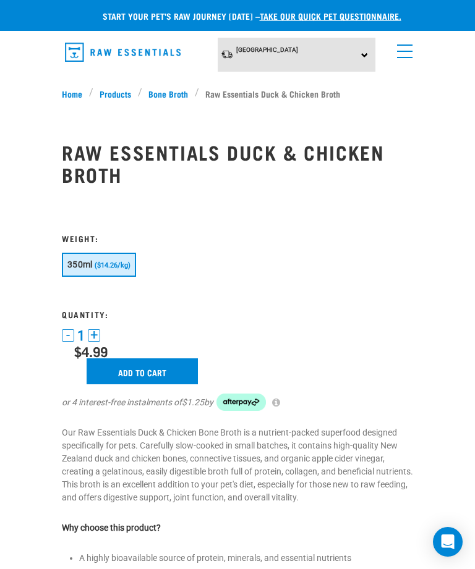
click at [176, 87] on link "Bone Broth" at bounding box center [168, 93] width 53 height 13
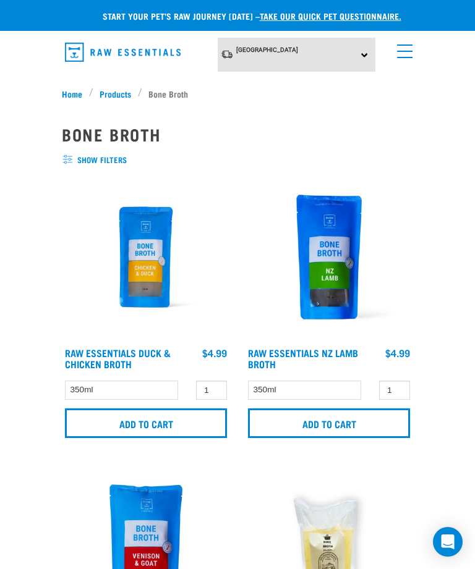
scroll to position [32, 0]
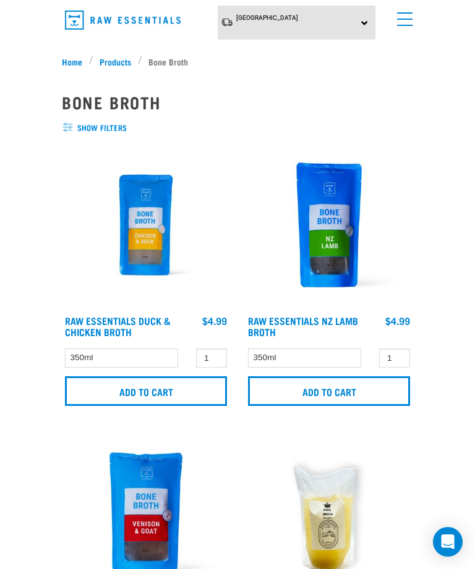
click at [330, 319] on link "Raw Essentials NZ Lamb Broth" at bounding box center [303, 326] width 110 height 17
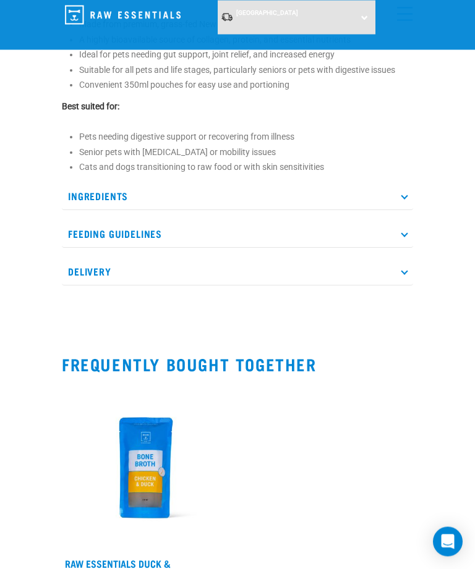
scroll to position [449, 0]
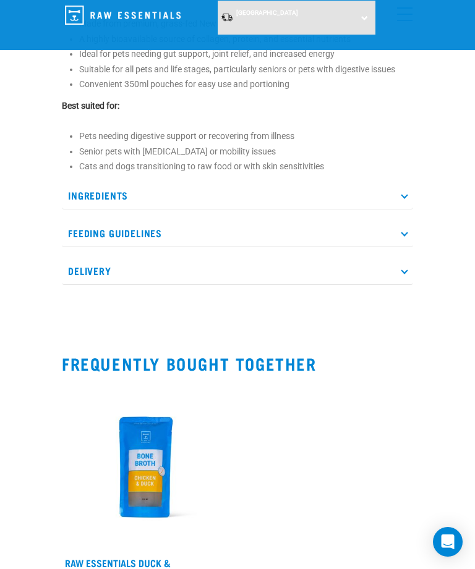
click at [397, 197] on p "Ingredients" at bounding box center [237, 196] width 351 height 28
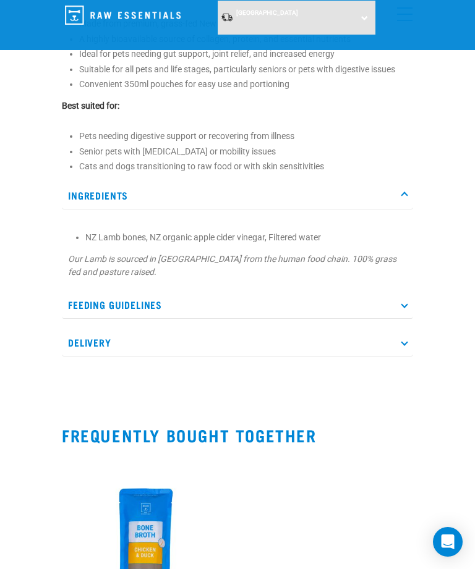
click at [405, 196] on icon at bounding box center [403, 195] width 7 height 7
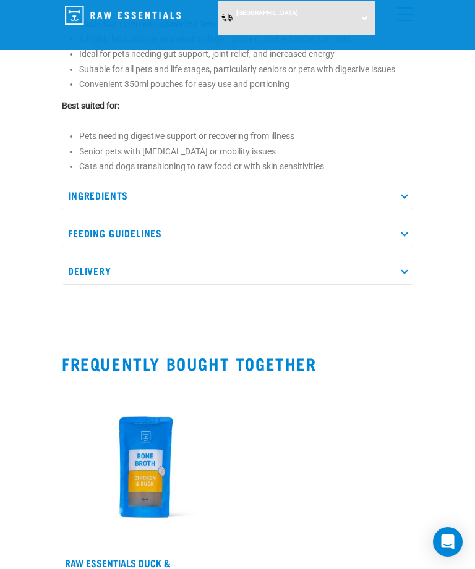
click at [398, 242] on p "Feeding Guidelines" at bounding box center [237, 233] width 351 height 28
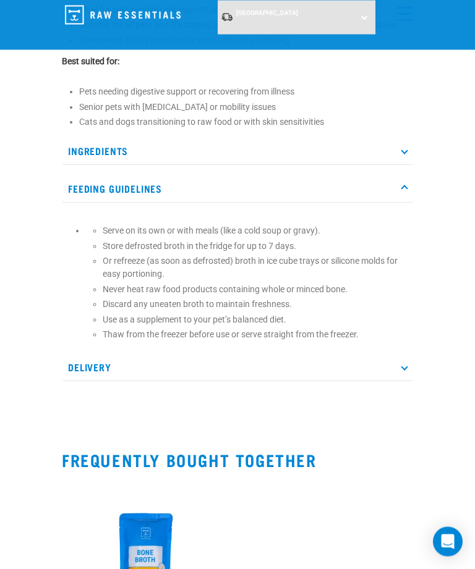
click at [410, 370] on p "Delivery" at bounding box center [237, 368] width 351 height 28
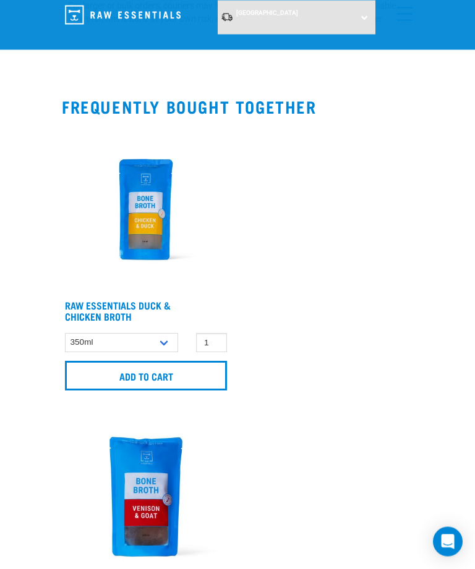
scroll to position [1316, 0]
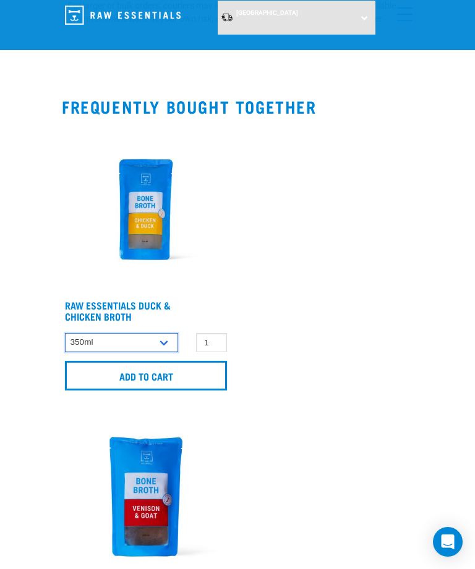
click at [153, 333] on select "350ml" at bounding box center [121, 342] width 113 height 19
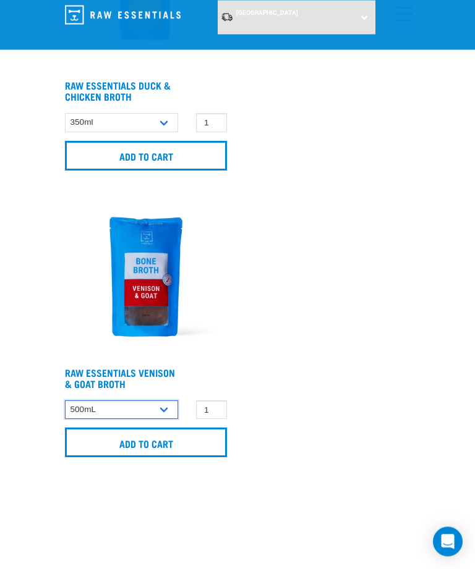
click at [158, 401] on select "500mL" at bounding box center [121, 410] width 113 height 19
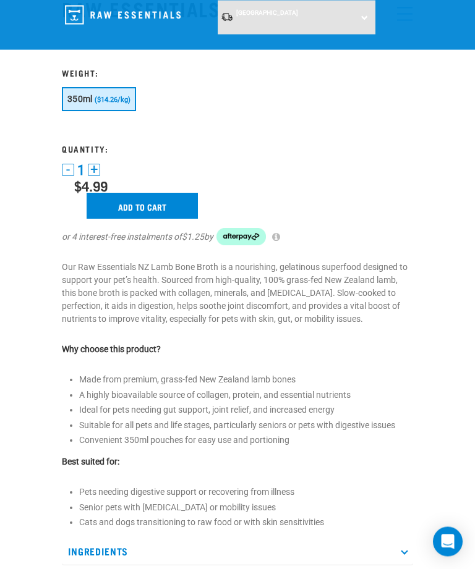
scroll to position [0, 0]
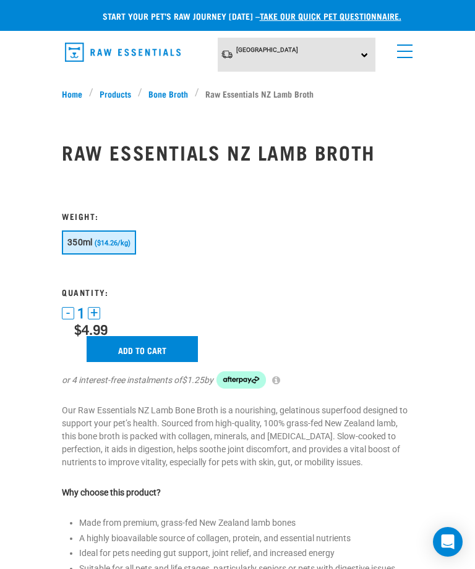
click at [170, 90] on link "Bone Broth" at bounding box center [168, 93] width 53 height 13
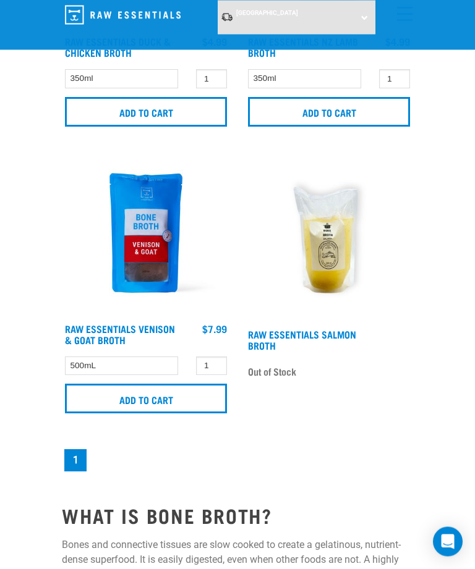
scroll to position [263, 0]
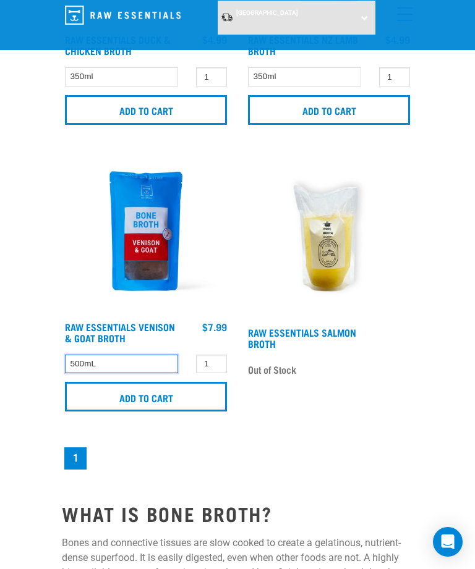
click at [162, 363] on select "500mL" at bounding box center [121, 364] width 113 height 19
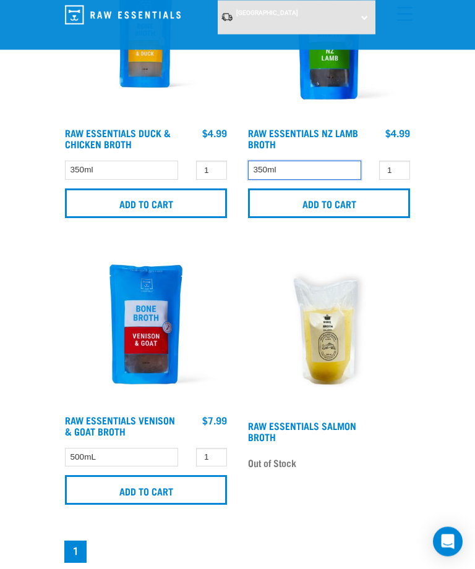
click at [319, 166] on select "350ml" at bounding box center [304, 170] width 113 height 19
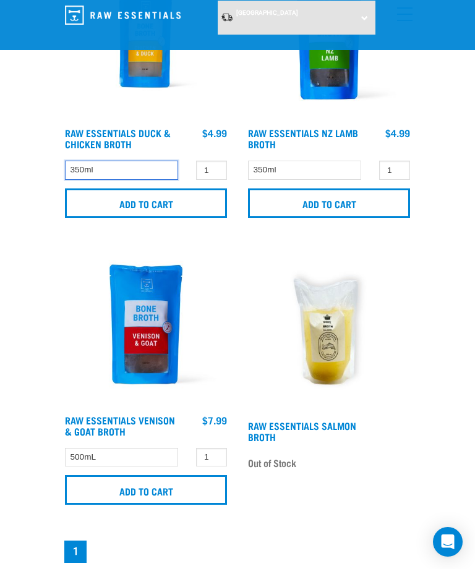
click at [139, 162] on select "350ml" at bounding box center [121, 170] width 113 height 19
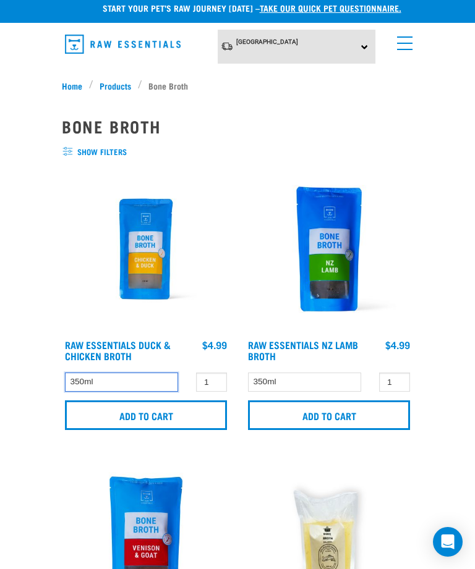
scroll to position [0, 0]
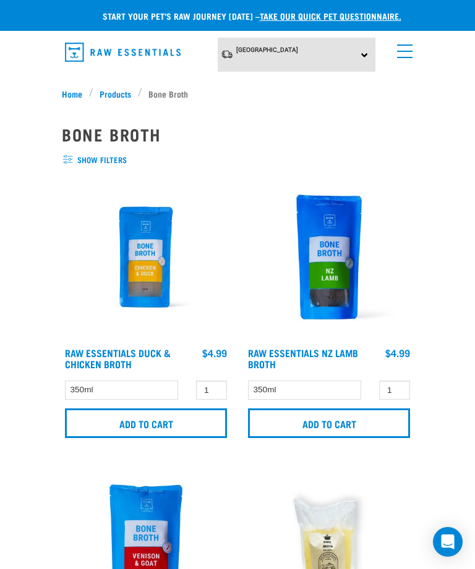
click at [105, 159] on span "show filters" at bounding box center [237, 160] width 351 height 12
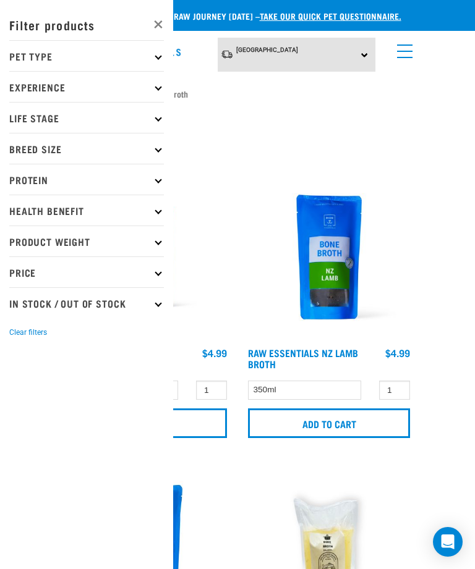
click at [161, 23] on link "×" at bounding box center [150, 24] width 35 height 38
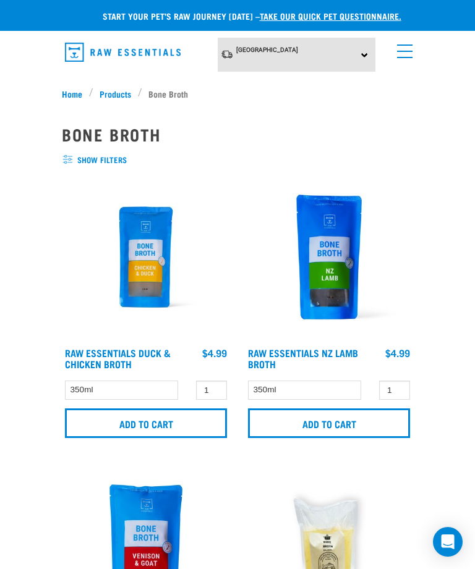
click at [411, 49] on link "menu" at bounding box center [402, 48] width 22 height 22
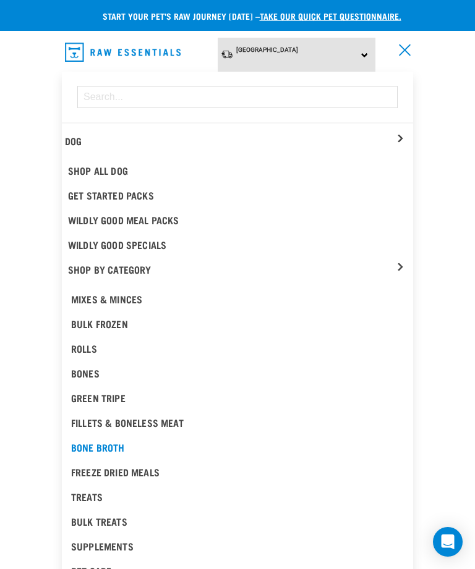
click at [350, 48] on div "South Island North Island South Island" at bounding box center [297, 55] width 158 height 34
click at [286, 92] on link "[GEOGRAPHIC_DATA]" at bounding box center [279, 89] width 123 height 20
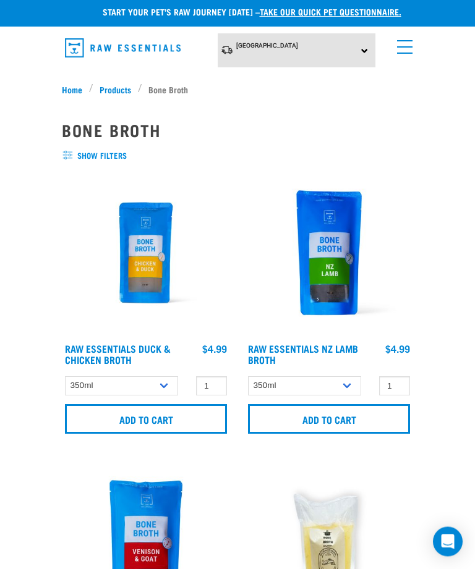
scroll to position [4, 0]
click at [142, 386] on select "350ml Bulk (40 pack)" at bounding box center [121, 385] width 113 height 19
click at [328, 380] on select "350ml Bulk (40 pack)" at bounding box center [304, 385] width 113 height 19
select select "696498"
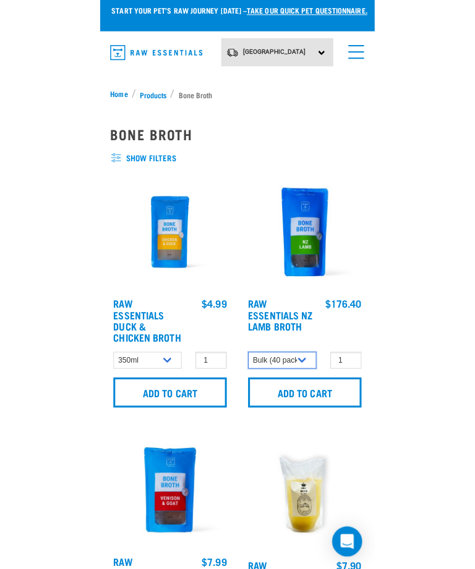
scroll to position [9, 0]
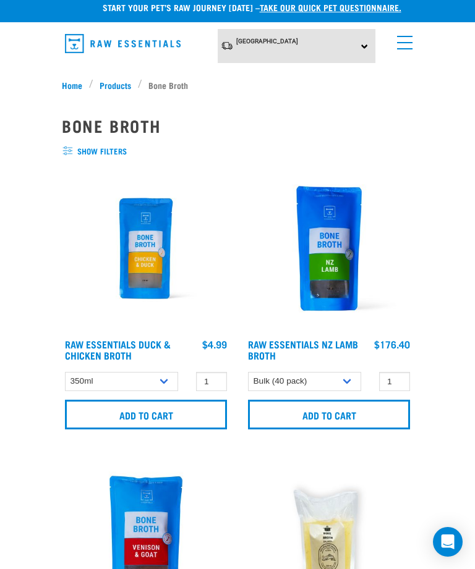
click at [332, 48] on div "North Island North Island South Island" at bounding box center [297, 46] width 158 height 34
click at [285, 103] on link "[GEOGRAPHIC_DATA]" at bounding box center [279, 101] width 123 height 20
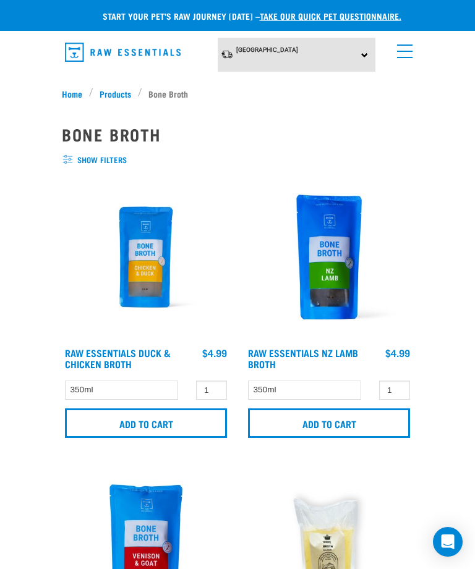
scroll to position [9, 0]
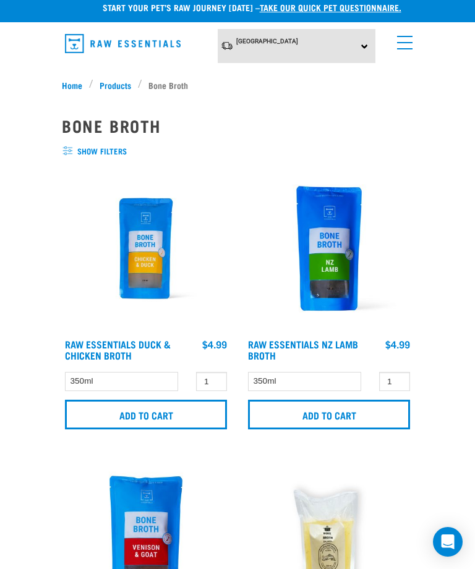
click at [331, 264] on img at bounding box center [329, 248] width 168 height 168
click at [344, 373] on select "350ml" at bounding box center [304, 381] width 113 height 19
click at [337, 378] on select "350ml" at bounding box center [304, 381] width 113 height 19
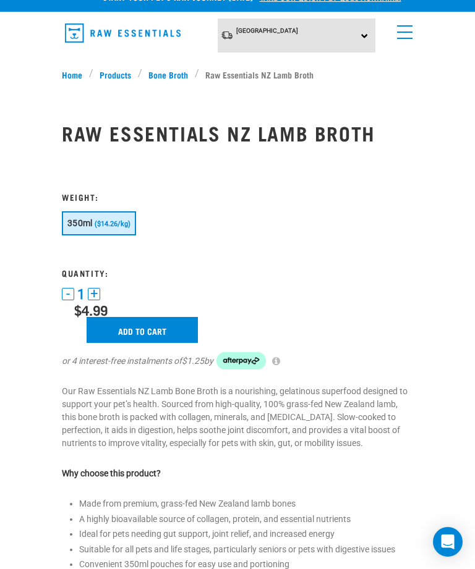
scroll to position [20, 0]
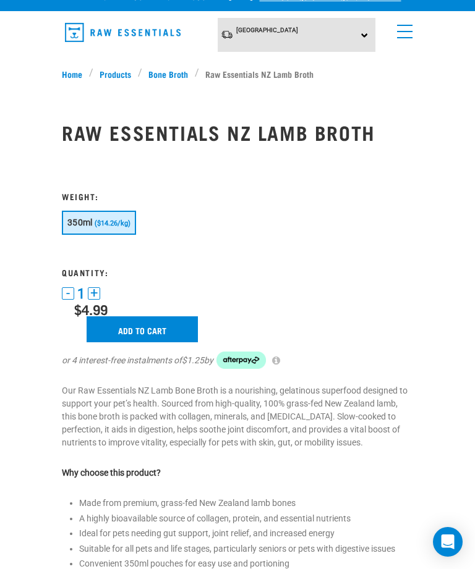
click at [93, 287] on button "+" at bounding box center [94, 293] width 12 height 12
click at [93, 294] on button "+" at bounding box center [94, 293] width 12 height 12
click at [97, 289] on button "+" at bounding box center [94, 293] width 12 height 12
click at [104, 285] on form "Weight: 350ml ($14.26/kg) 4 -" at bounding box center [237, 273] width 351 height 222
click at [96, 292] on button "+" at bounding box center [94, 293] width 12 height 12
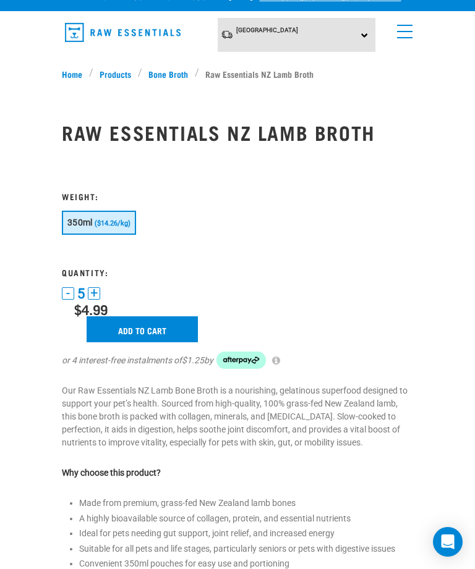
click at [97, 292] on button "+" at bounding box center [94, 293] width 12 height 12
click at [99, 289] on button "+" at bounding box center [94, 293] width 12 height 12
click at [98, 294] on button "+" at bounding box center [94, 293] width 12 height 12
click at [98, 292] on button "+" at bounding box center [94, 293] width 12 height 12
click at [98, 294] on button "+" at bounding box center [94, 293] width 12 height 12
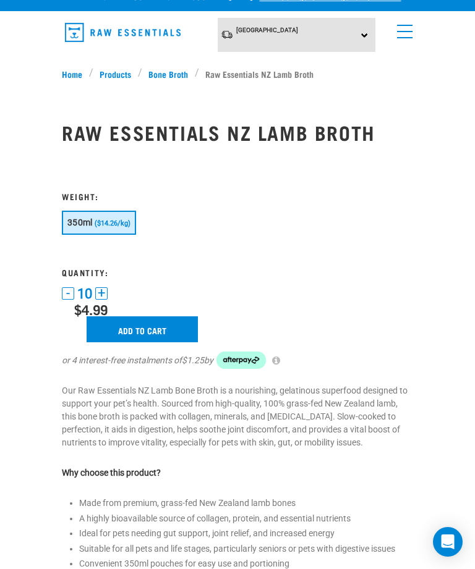
click at [102, 291] on button "+" at bounding box center [101, 293] width 12 height 12
click at [103, 294] on button "+" at bounding box center [101, 293] width 12 height 12
click at [105, 294] on button "+" at bounding box center [101, 293] width 12 height 12
click at [105, 295] on button "+" at bounding box center [101, 293] width 12 height 12
click at [108, 294] on button "+" at bounding box center [101, 293] width 12 height 12
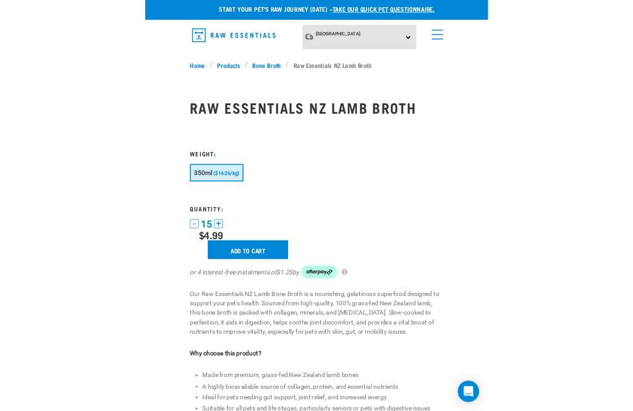
scroll to position [129, 0]
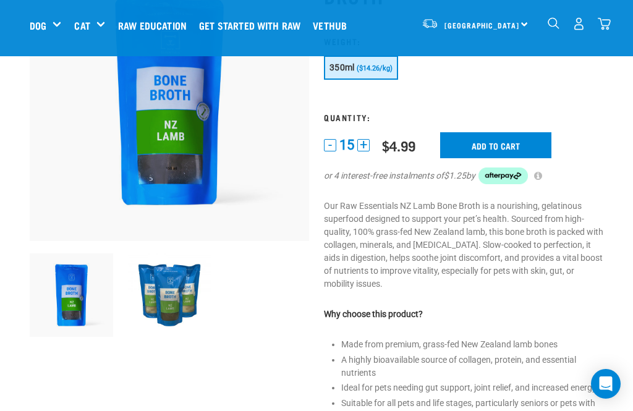
click at [376, 134] on div "15 - 15 + 0 100 0 100 $4.99 Add to cart $1.25 by" at bounding box center [463, 166] width 279 height 68
click at [366, 149] on button "+" at bounding box center [363, 145] width 12 height 12
click at [369, 145] on button "+" at bounding box center [363, 145] width 12 height 12
click at [368, 142] on button "+" at bounding box center [363, 145] width 12 height 12
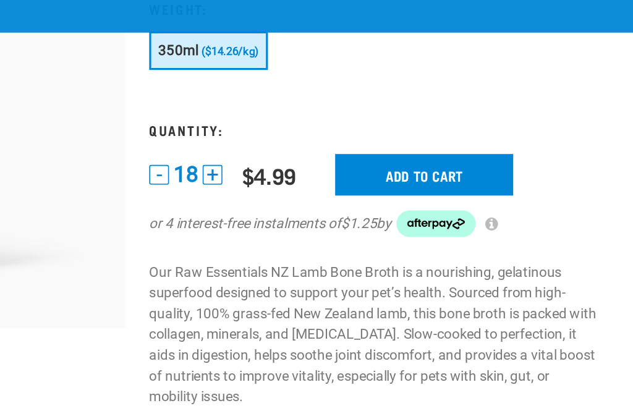
click at [357, 139] on button "+" at bounding box center [363, 145] width 12 height 12
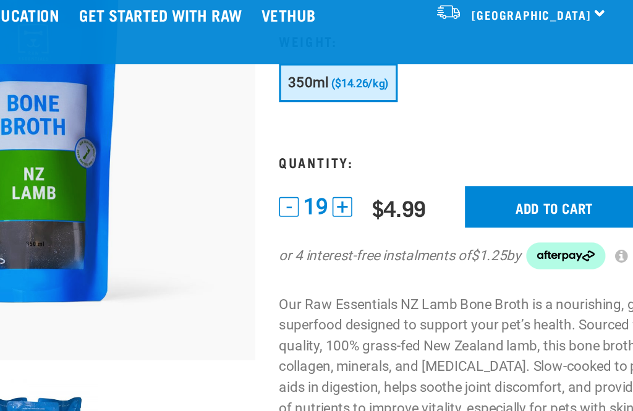
click at [339, 138] on span "19" at bounding box center [346, 144] width 15 height 13
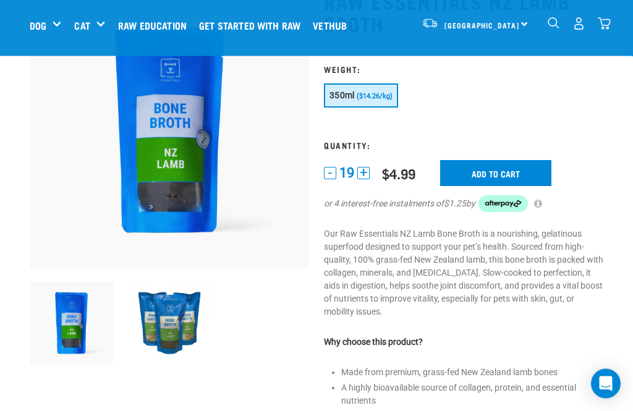
click at [363, 176] on button "+" at bounding box center [363, 173] width 12 height 12
click at [369, 172] on button "+" at bounding box center [363, 173] width 12 height 12
click at [343, 173] on span "21" at bounding box center [346, 172] width 15 height 13
click at [324, 177] on button "-" at bounding box center [330, 173] width 12 height 12
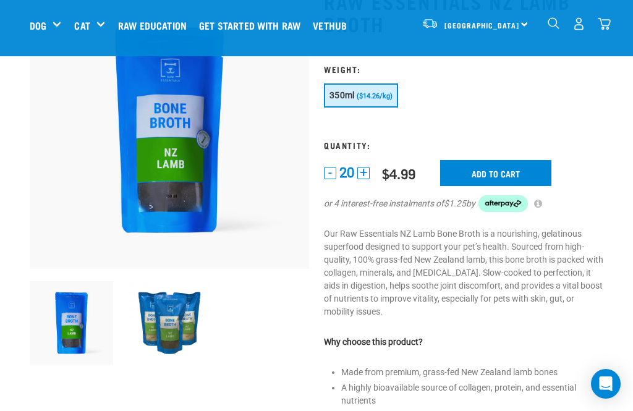
click at [474, 176] on input "Add to cart" at bounding box center [495, 173] width 111 height 26
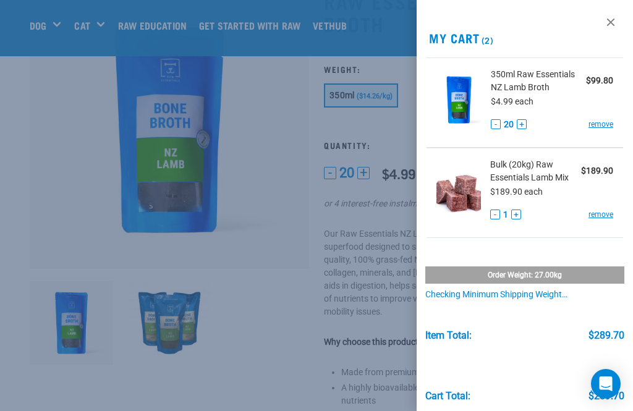
click at [474, 261] on div "Order weight: 27.00kg Checking minimum shipping weight…" at bounding box center [525, 274] width 200 height 52
click at [474, 276] on div "Order weight: 27.00kg" at bounding box center [525, 274] width 200 height 17
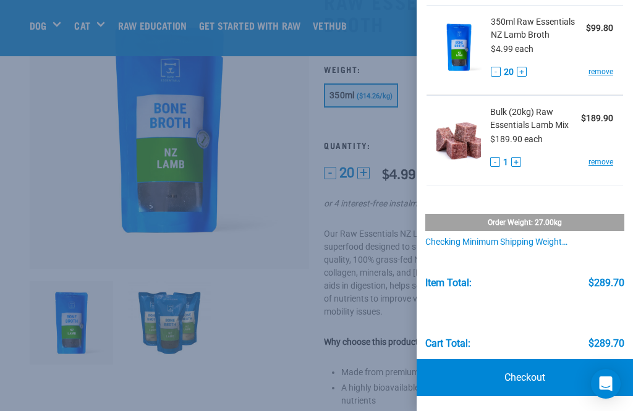
scroll to position [52, 0]
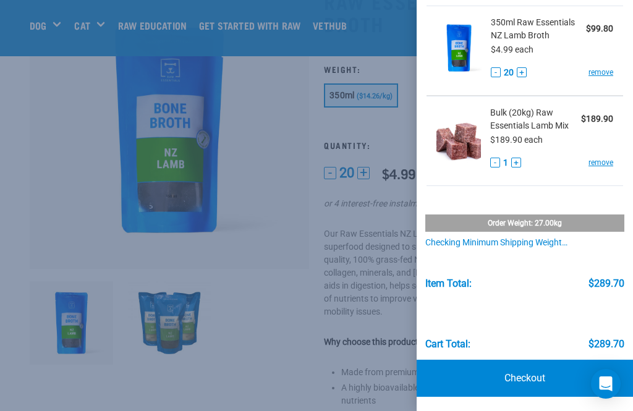
click at [474, 371] on link "Checkout" at bounding box center [524, 378] width 216 height 37
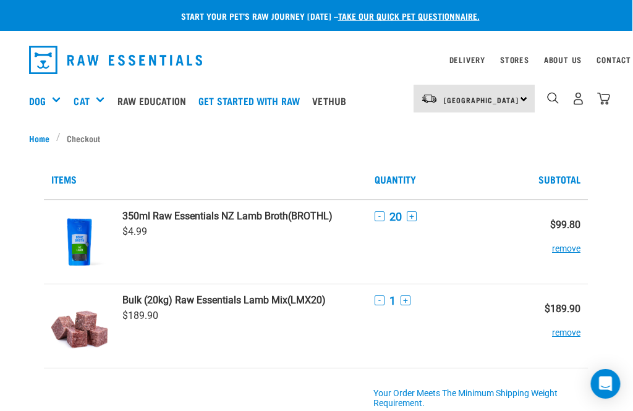
scroll to position [0, 4]
click at [573, 99] on img "dropdown navigation" at bounding box center [578, 98] width 13 height 13
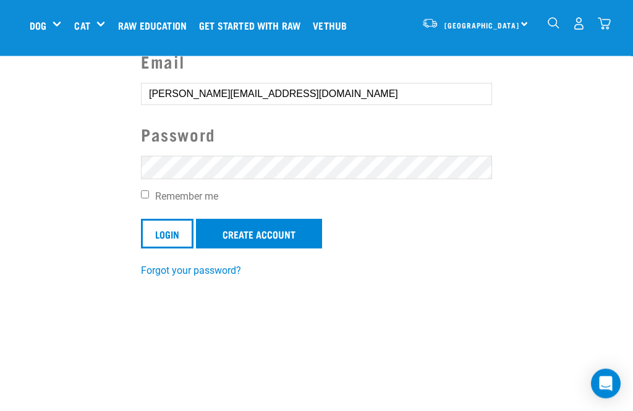
scroll to position [110, 0]
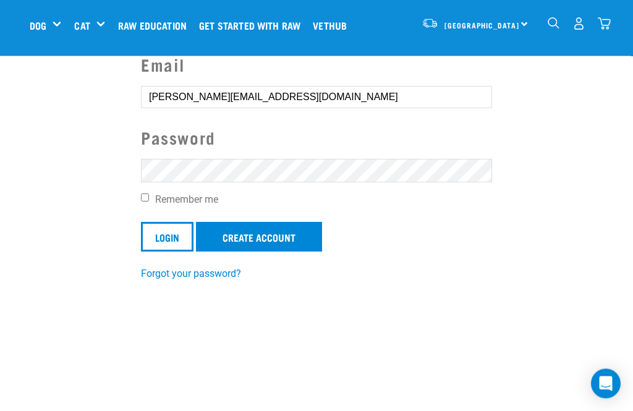
click at [405, 99] on input "[PERSON_NAME][EMAIL_ADDRESS][DOMAIN_NAME]" at bounding box center [316, 98] width 351 height 22
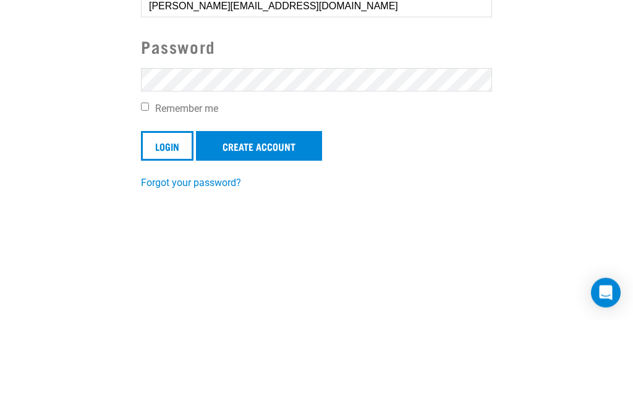
scroll to position [201, 0]
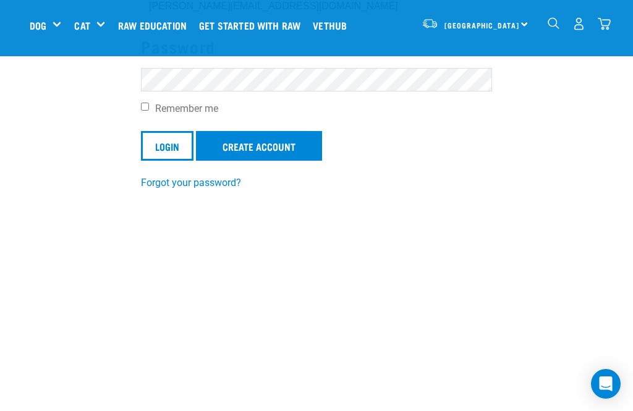
click at [171, 146] on input "Login" at bounding box center [167, 146] width 53 height 30
click at [148, 109] on input "Remember me" at bounding box center [145, 107] width 8 height 8
click at [142, 114] on label "Remember me" at bounding box center [316, 108] width 351 height 15
click at [142, 111] on input "Remember me" at bounding box center [145, 107] width 8 height 8
click at [146, 107] on input "Remember me" at bounding box center [145, 107] width 8 height 8
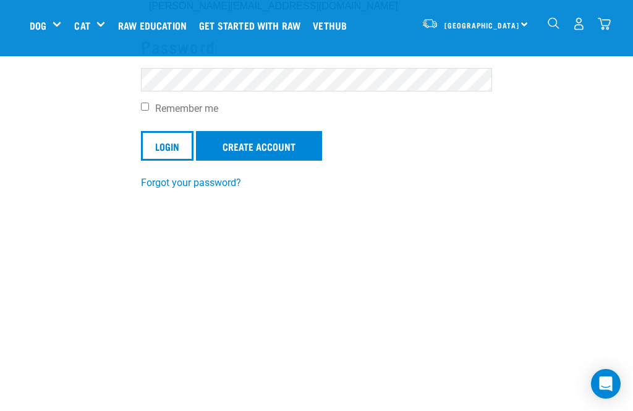
checkbox input "true"
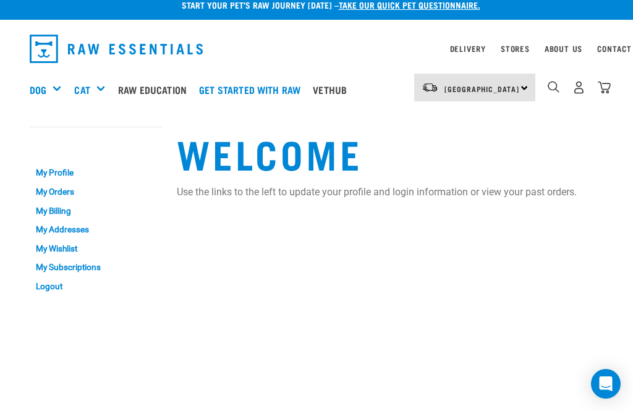
scroll to position [11, 0]
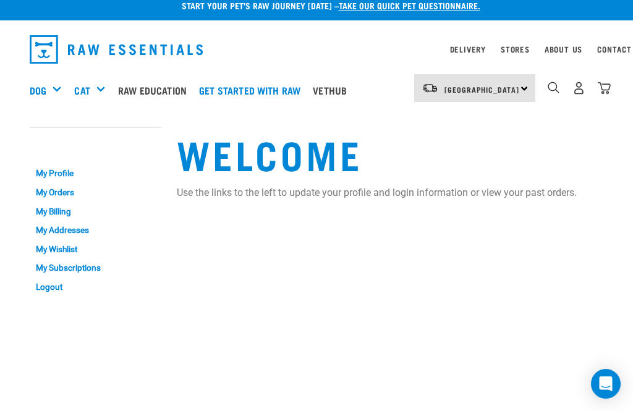
click at [72, 195] on link "My Orders" at bounding box center [96, 192] width 132 height 19
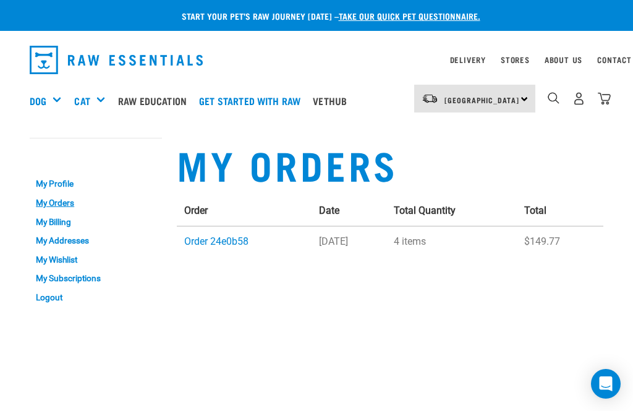
click at [224, 245] on link "Order 24e0b58" at bounding box center [216, 241] width 64 height 12
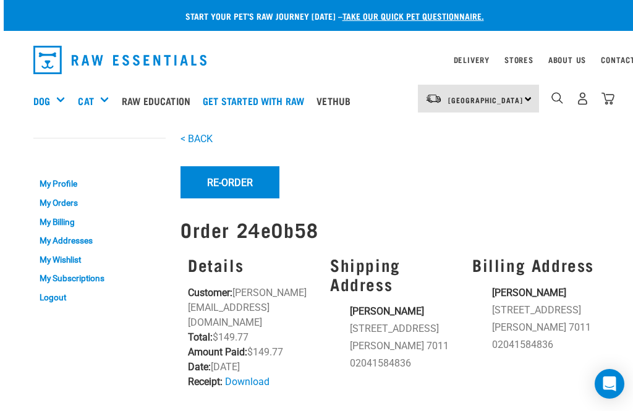
scroll to position [0, 4]
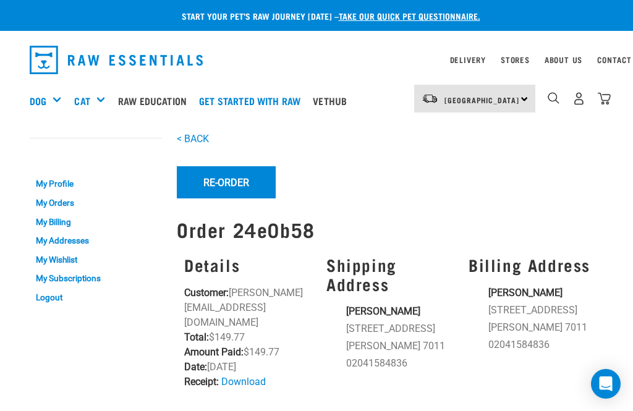
click at [250, 176] on button "Re-Order" at bounding box center [226, 182] width 99 height 32
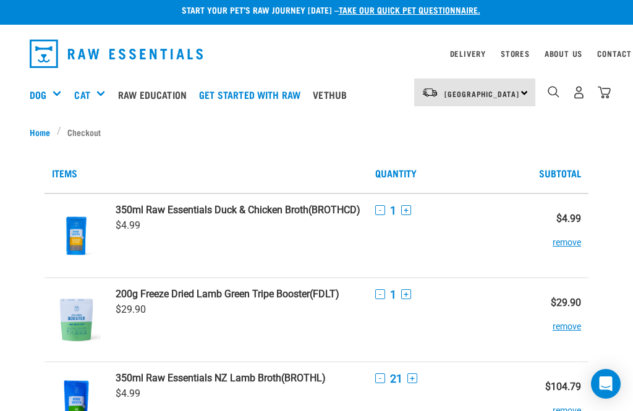
scroll to position [6, 0]
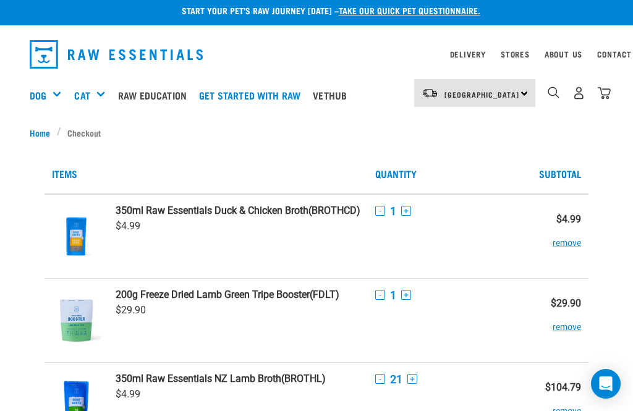
click at [564, 331] on button "remove" at bounding box center [566, 321] width 28 height 24
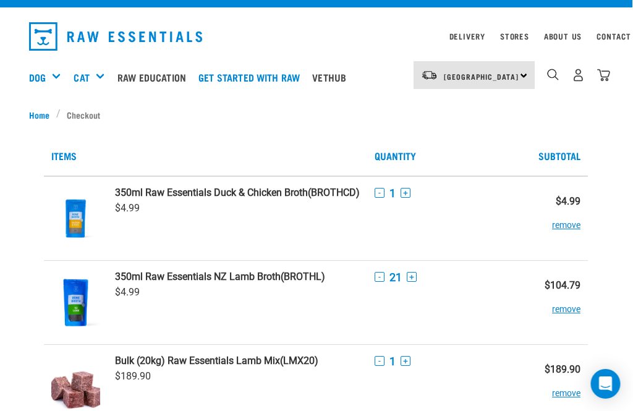
scroll to position [22, 4]
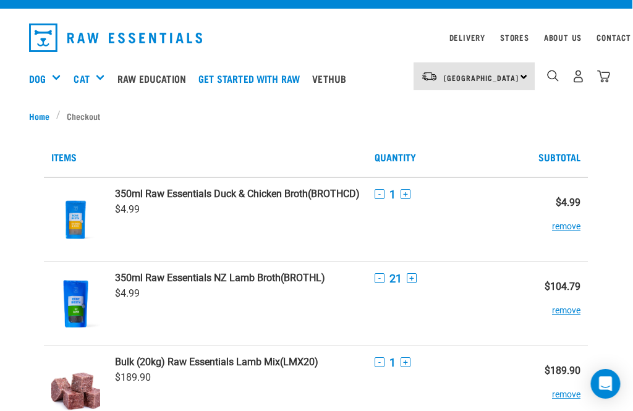
click at [378, 279] on button "-" at bounding box center [380, 278] width 10 height 10
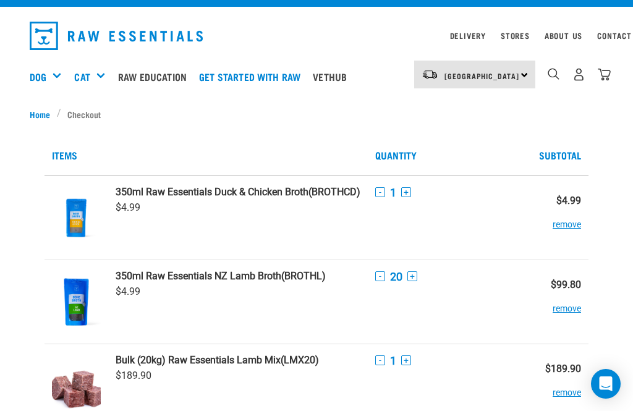
scroll to position [23, 0]
click at [376, 279] on button "-" at bounding box center [380, 277] width 10 height 10
click at [383, 274] on button "-" at bounding box center [380, 276] width 10 height 10
click at [306, 280] on link "350ml Raw Essentials NZ Lamb Broth (BROTHL)" at bounding box center [238, 276] width 245 height 12
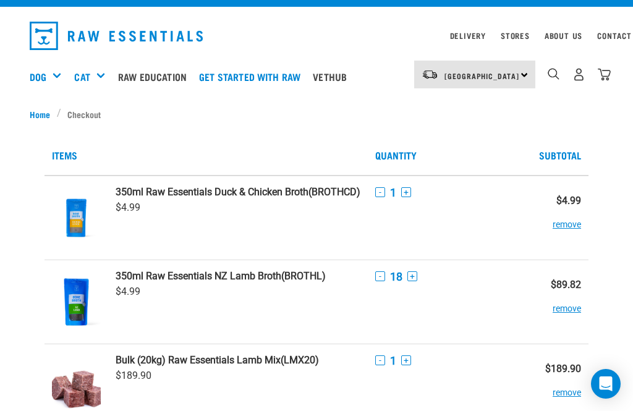
click at [281, 270] on strong "350ml Raw Essentials NZ Lamb Broth" at bounding box center [199, 276] width 166 height 12
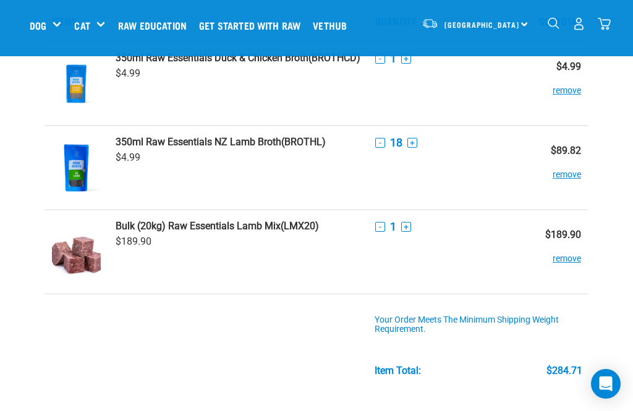
click at [268, 146] on strong "350ml Raw Essentials NZ Lamb Broth" at bounding box center [199, 142] width 166 height 12
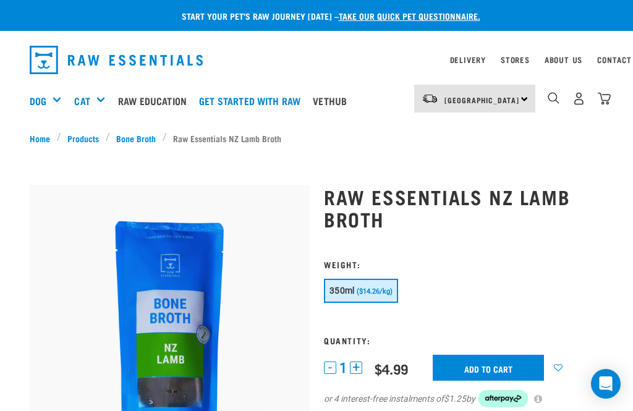
scroll to position [35, 0]
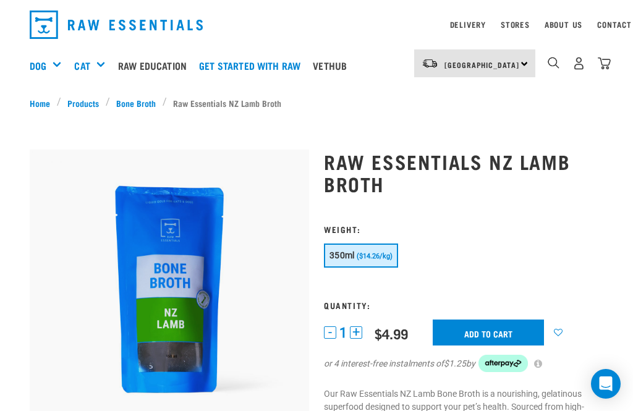
click at [371, 263] on button "350ml ($14.26/kg)" at bounding box center [361, 255] width 74 height 24
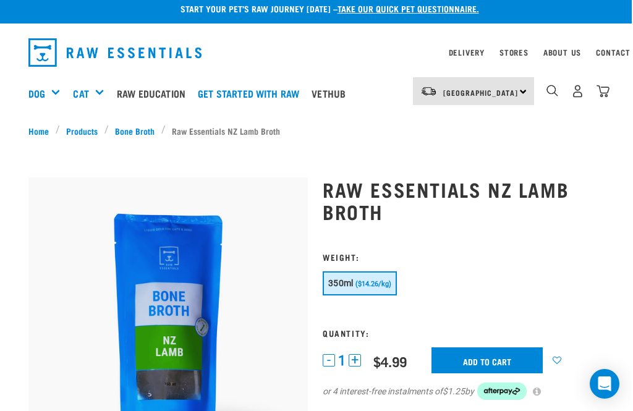
scroll to position [0, 4]
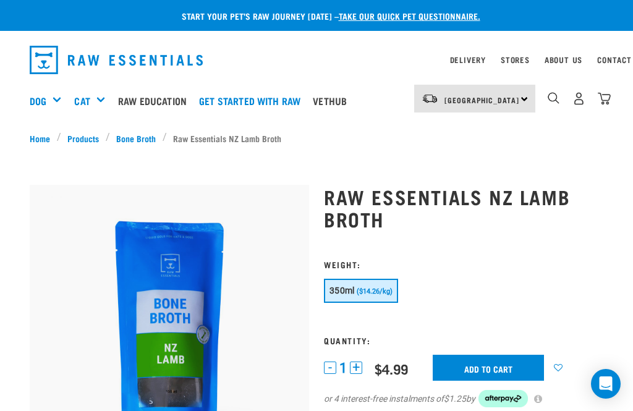
click at [603, 101] on img "dropdown navigation" at bounding box center [604, 98] width 13 height 13
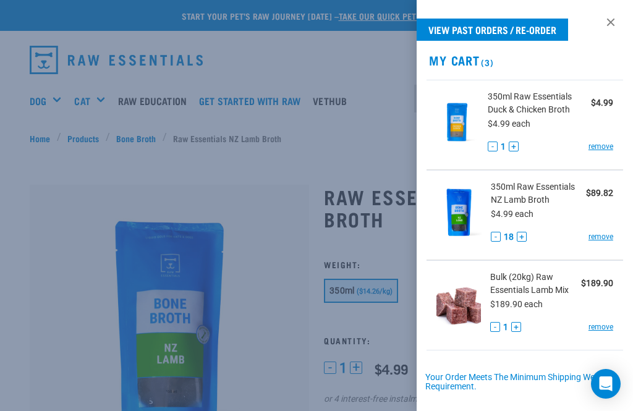
click at [499, 233] on button "-" at bounding box center [496, 237] width 10 height 10
click at [496, 236] on button "-" at bounding box center [496, 237] width 10 height 10
click at [491, 237] on button "-" at bounding box center [496, 237] width 10 height 10
click at [492, 237] on button "-" at bounding box center [496, 237] width 10 height 10
click at [492, 241] on button "-" at bounding box center [496, 237] width 10 height 10
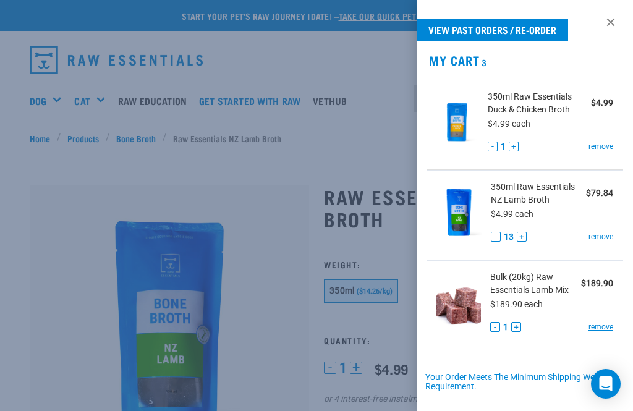
click at [494, 240] on button "-" at bounding box center [496, 237] width 10 height 10
click at [496, 239] on button "-" at bounding box center [496, 237] width 10 height 10
click at [518, 146] on button "+" at bounding box center [514, 147] width 10 height 10
click at [516, 144] on button "+" at bounding box center [514, 147] width 10 height 10
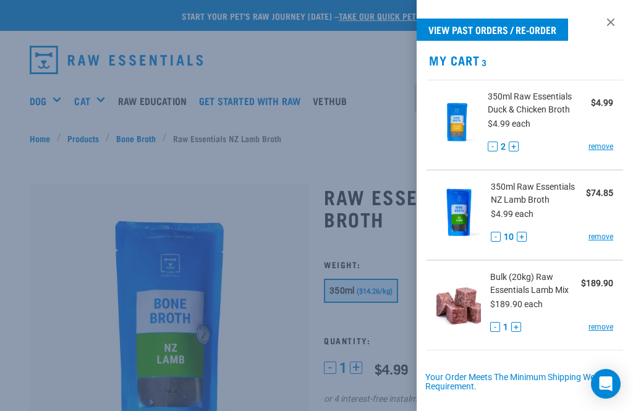
click at [515, 148] on button "+" at bounding box center [514, 147] width 10 height 10
click at [516, 150] on button "+" at bounding box center [514, 147] width 10 height 10
click at [515, 148] on button "+" at bounding box center [514, 147] width 10 height 10
click at [517, 148] on button "+" at bounding box center [514, 147] width 10 height 10
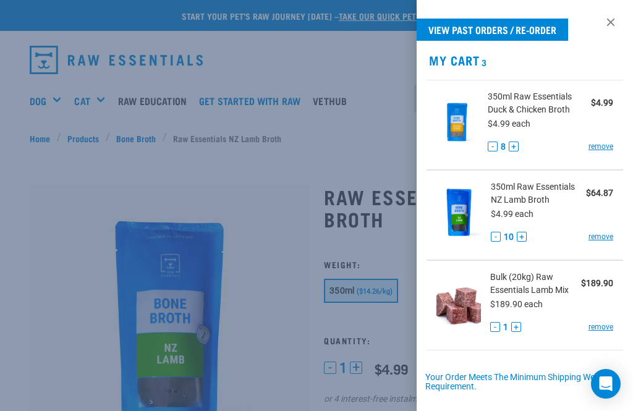
click at [516, 151] on button "+" at bounding box center [514, 147] width 10 height 10
click at [514, 148] on button "+" at bounding box center [514, 147] width 10 height 10
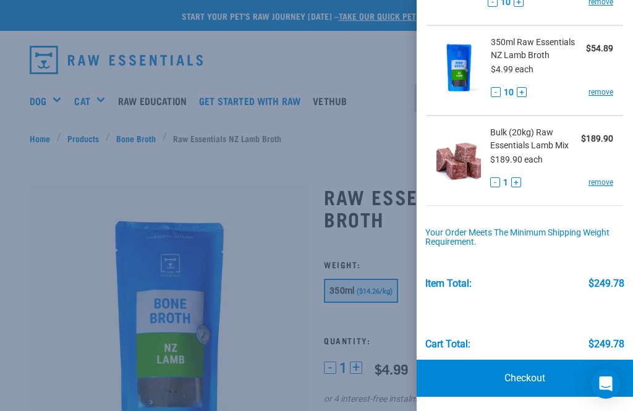
scroll to position [144, 0]
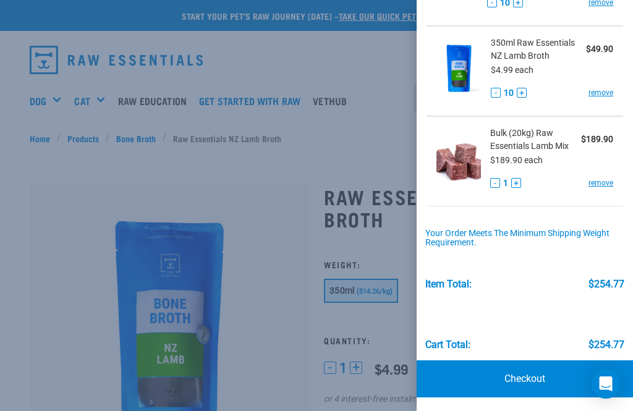
click at [547, 379] on link "Checkout" at bounding box center [524, 378] width 216 height 37
click at [531, 377] on link "Checkout" at bounding box center [524, 378] width 216 height 37
click at [535, 388] on link "Checkout" at bounding box center [524, 378] width 216 height 37
click at [574, 384] on link "Checkout" at bounding box center [524, 378] width 216 height 37
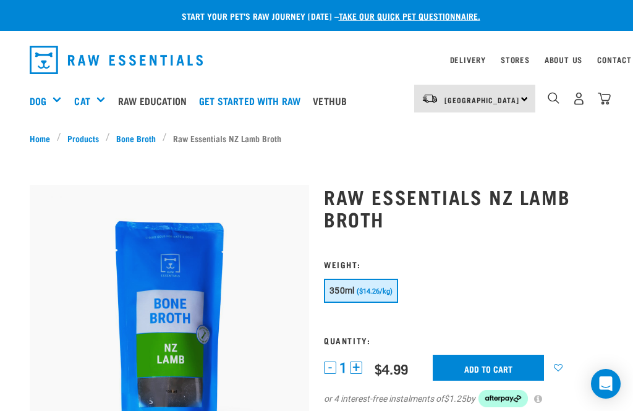
click at [606, 101] on img "dropdown navigation" at bounding box center [604, 98] width 13 height 13
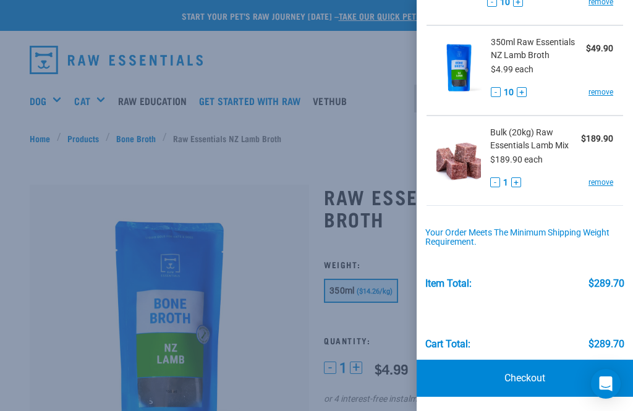
scroll to position [144, 0]
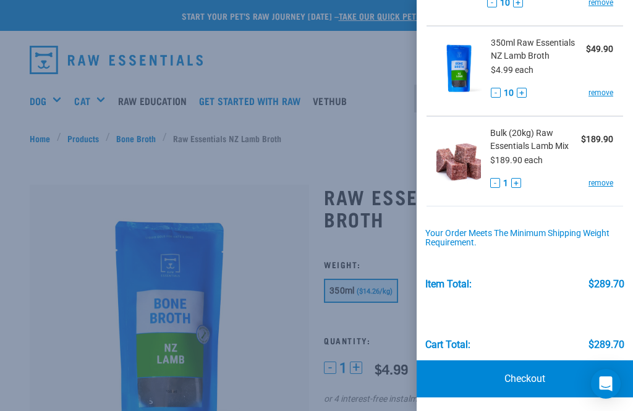
click at [548, 374] on link "Checkout" at bounding box center [524, 378] width 216 height 37
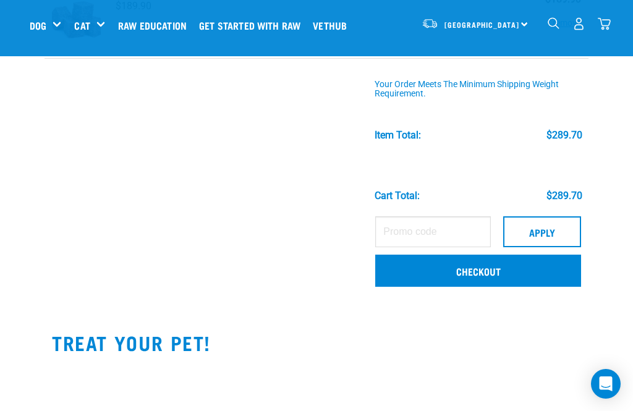
scroll to position [326, 0]
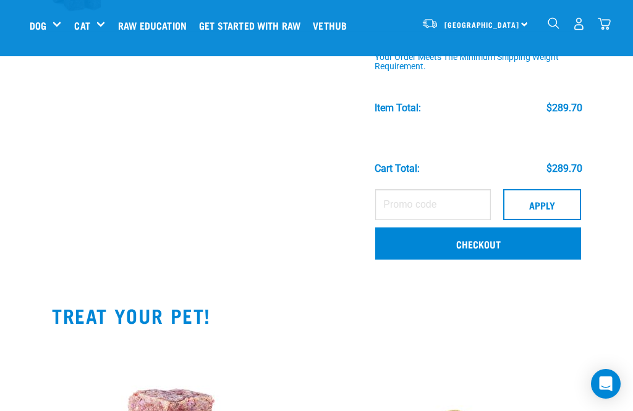
click at [562, 247] on link "Checkout" at bounding box center [478, 243] width 206 height 32
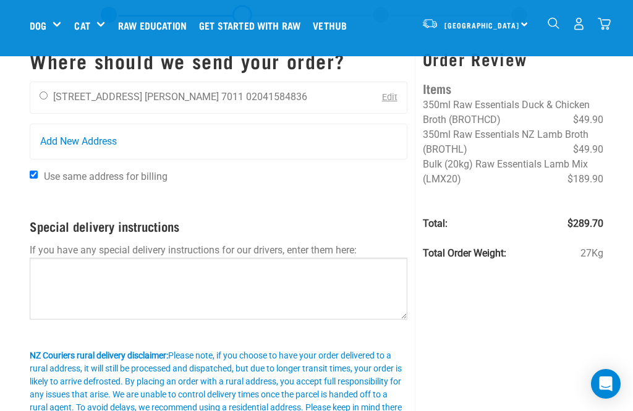
scroll to position [48, 0]
click at [48, 99] on input "radio" at bounding box center [44, 95] width 8 height 8
radio input "true"
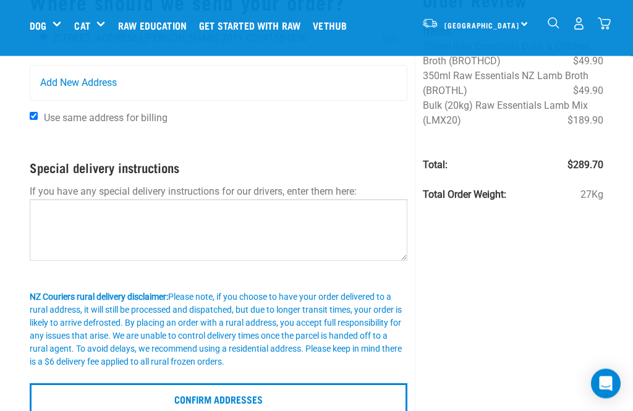
scroll to position [106, 0]
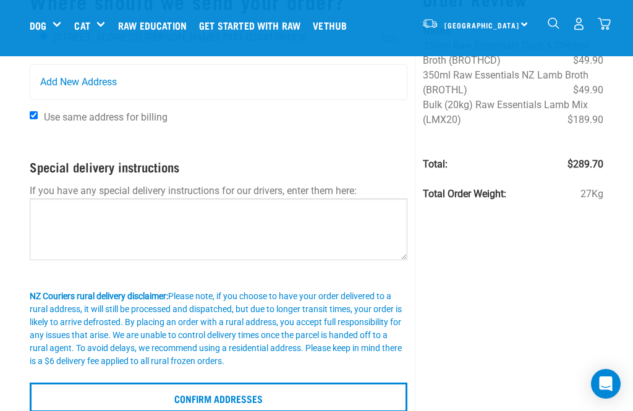
click at [345, 400] on input "Confirm addresses" at bounding box center [219, 398] width 378 height 30
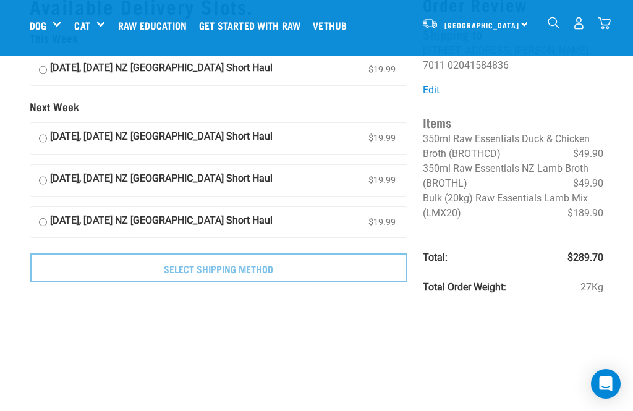
scroll to position [53, 0]
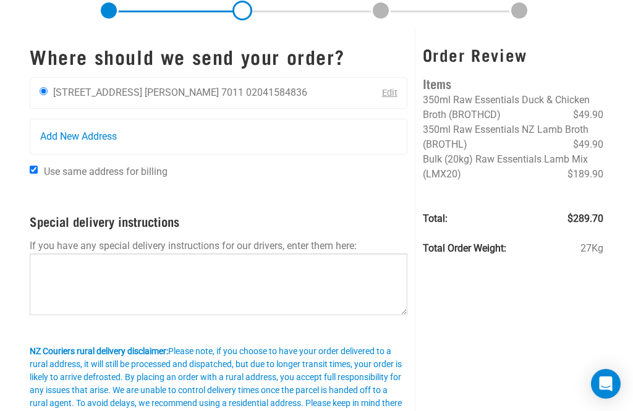
scroll to position [146, 0]
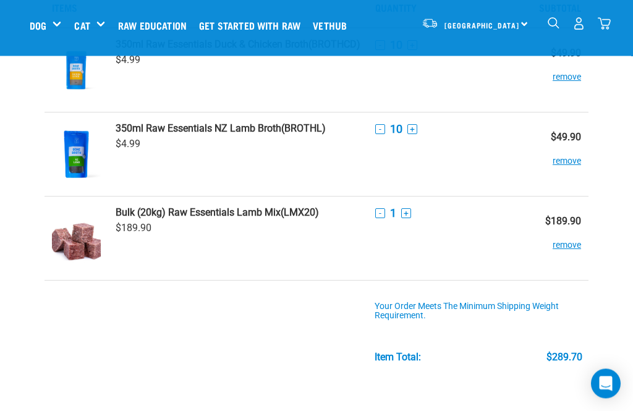
scroll to position [57, 0]
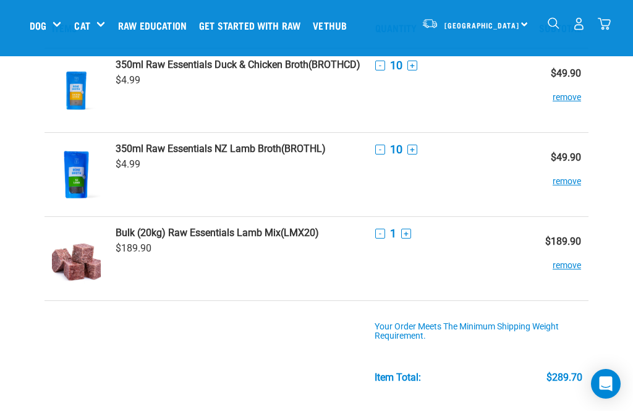
click at [379, 153] on button "-" at bounding box center [380, 150] width 10 height 10
click at [378, 153] on button "-" at bounding box center [380, 150] width 10 height 10
click at [379, 152] on button "-" at bounding box center [380, 150] width 10 height 10
click at [381, 152] on button "-" at bounding box center [380, 150] width 10 height 10
click at [384, 151] on button "-" at bounding box center [380, 150] width 10 height 10
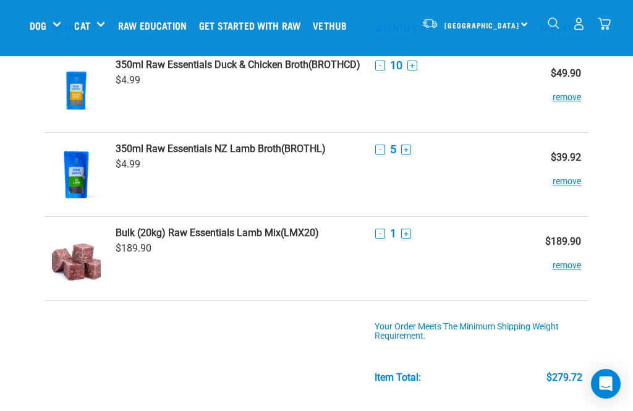
click at [569, 185] on button "remove" at bounding box center [566, 175] width 28 height 24
click at [562, 185] on button "remove" at bounding box center [566, 175] width 28 height 24
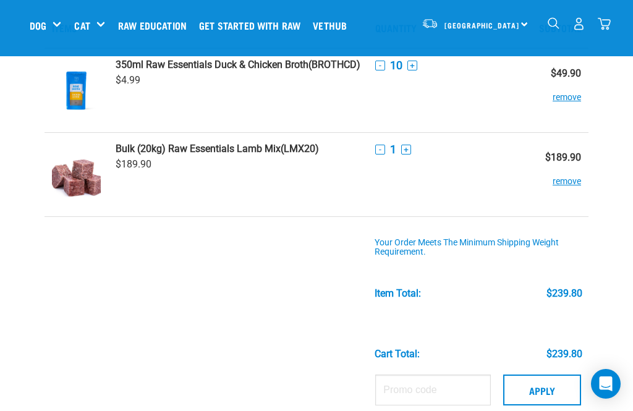
click at [567, 98] on button "remove" at bounding box center [566, 91] width 28 height 24
click at [567, 94] on button "remove" at bounding box center [566, 91] width 28 height 24
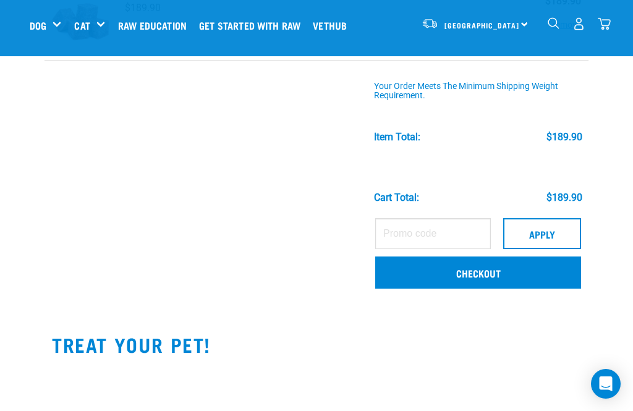
scroll to position [128, 0]
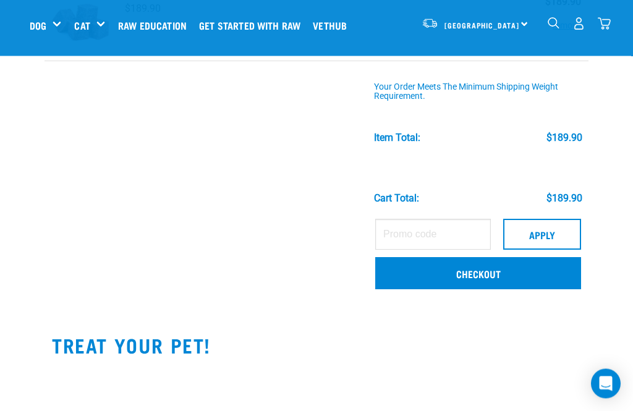
click at [539, 285] on link "Checkout" at bounding box center [478, 274] width 206 height 32
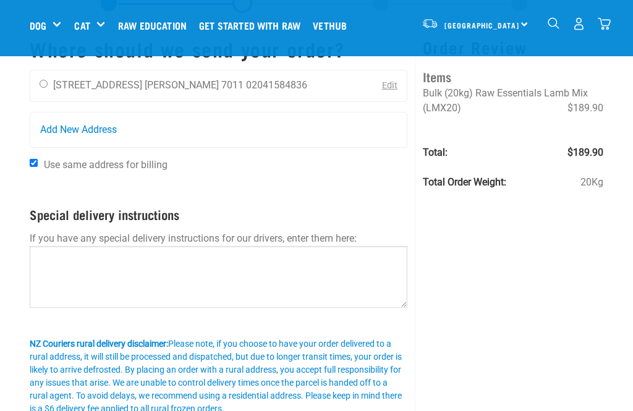
scroll to position [53, 0]
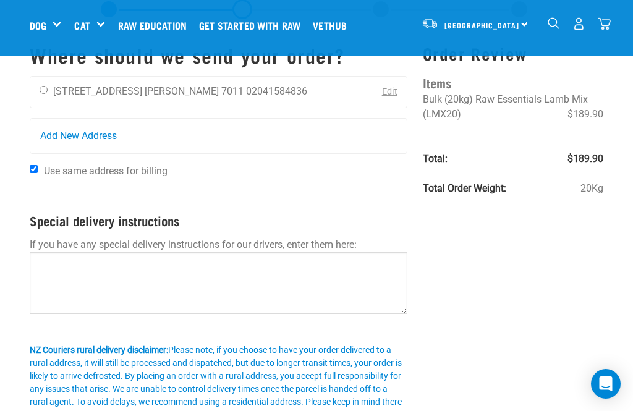
click at [48, 94] on input "radio" at bounding box center [44, 90] width 8 height 8
radio input "true"
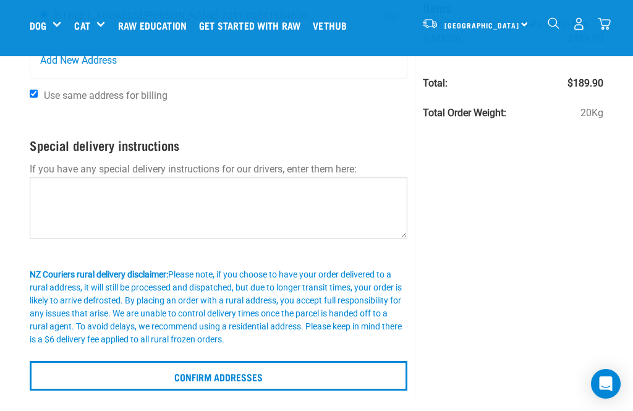
scroll to position [161, 0]
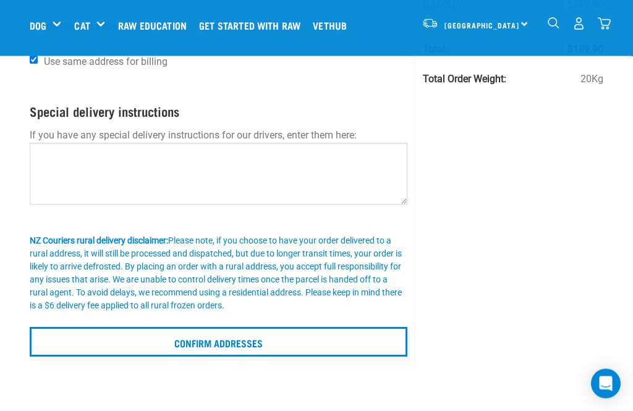
click at [376, 335] on input "Confirm addresses" at bounding box center [219, 343] width 378 height 30
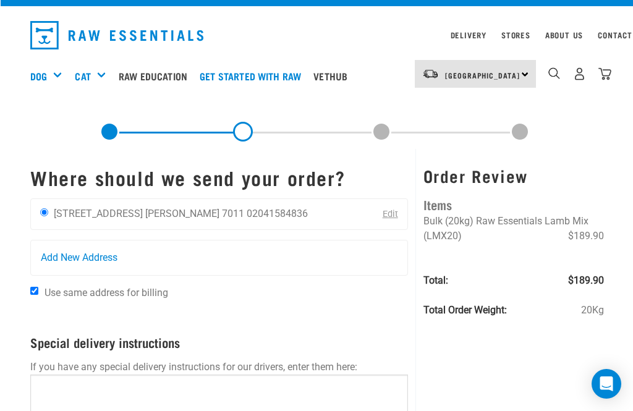
scroll to position [25, 0]
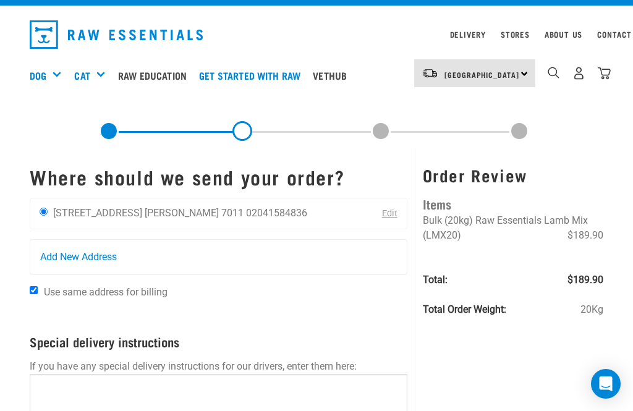
click at [0, 0] on div "Bone Broth" at bounding box center [0, 0] width 0 height 0
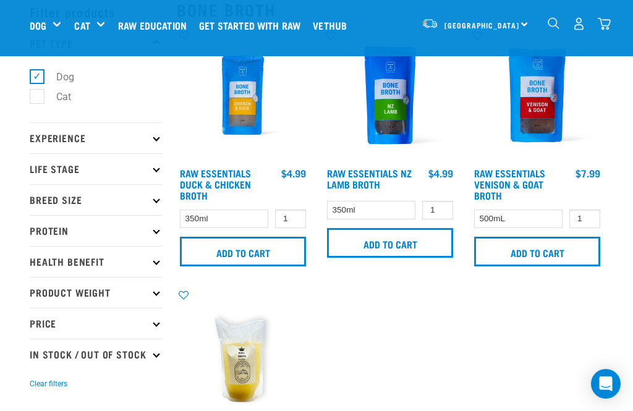
scroll to position [57, 0]
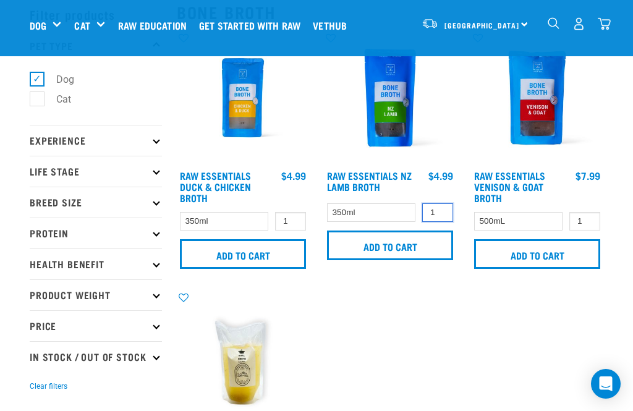
click at [436, 215] on input "1" at bounding box center [437, 212] width 31 height 19
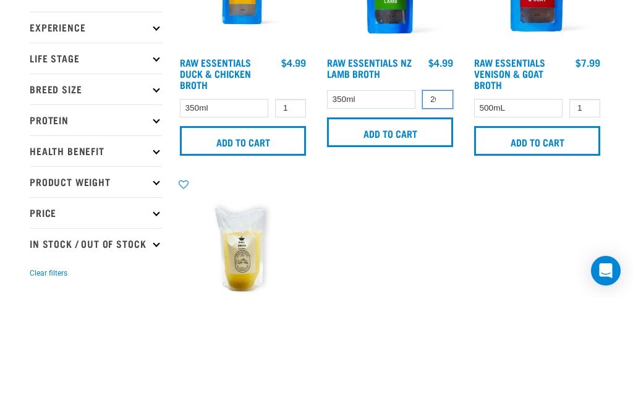
type input "20"
click at [296, 212] on input "1" at bounding box center [290, 221] width 31 height 19
click at [295, 212] on input "1" at bounding box center [290, 221] width 31 height 19
click at [290, 212] on input "1" at bounding box center [290, 221] width 31 height 19
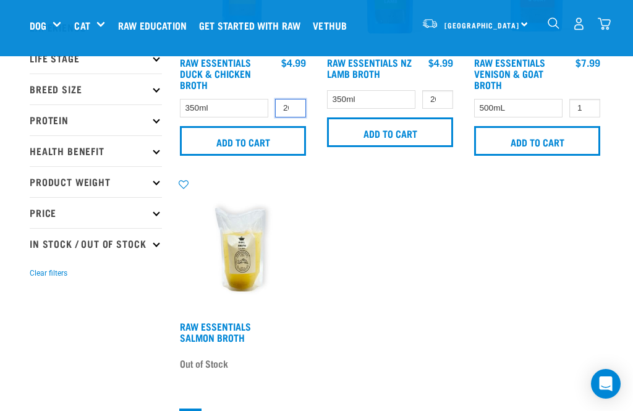
type input "20"
click at [263, 150] on input "Add to cart" at bounding box center [243, 141] width 126 height 30
click at [404, 130] on input "Add to cart" at bounding box center [390, 132] width 126 height 30
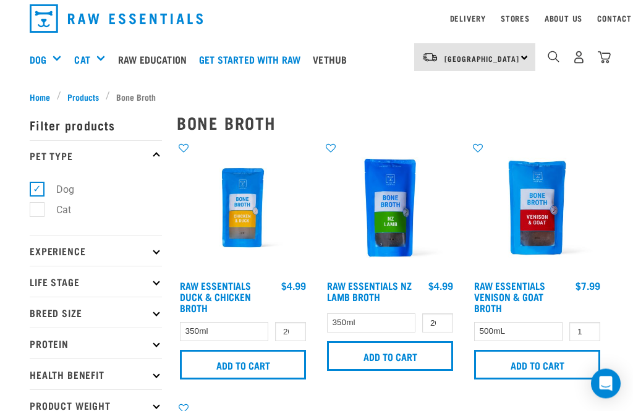
scroll to position [0, 0]
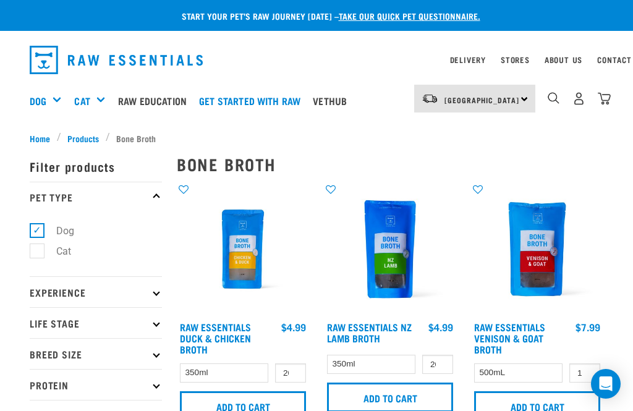
click at [607, 93] on img "dropdown navigation" at bounding box center [604, 98] width 13 height 13
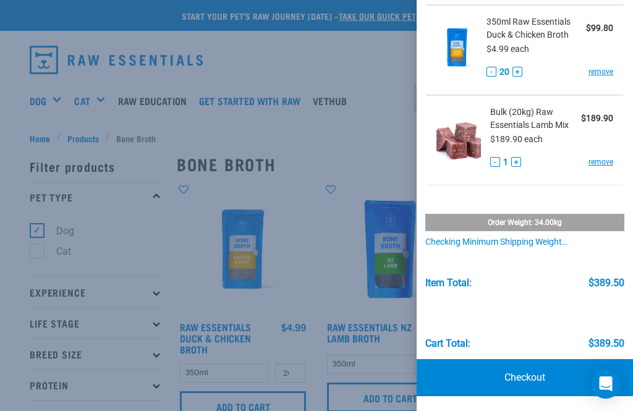
scroll to position [164, 0]
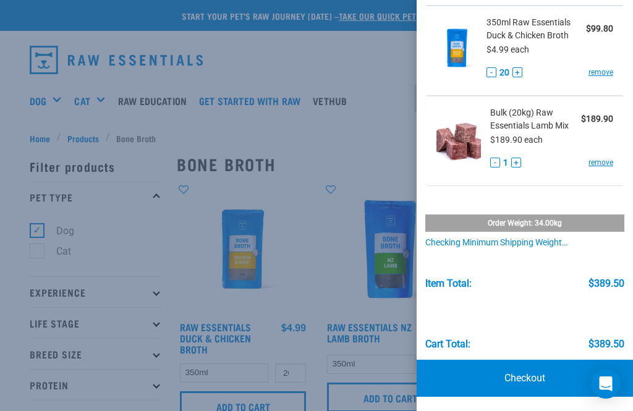
click at [522, 385] on link "Checkout" at bounding box center [524, 378] width 216 height 37
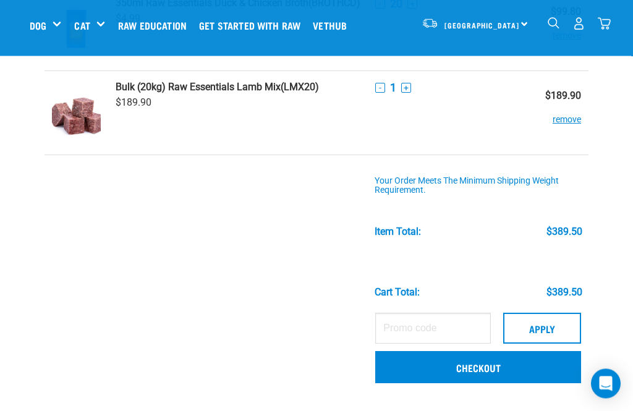
scroll to position [208, 0]
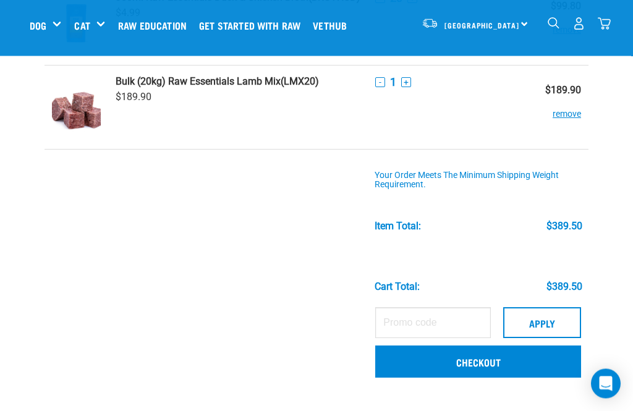
click at [554, 362] on link "Checkout" at bounding box center [478, 362] width 206 height 32
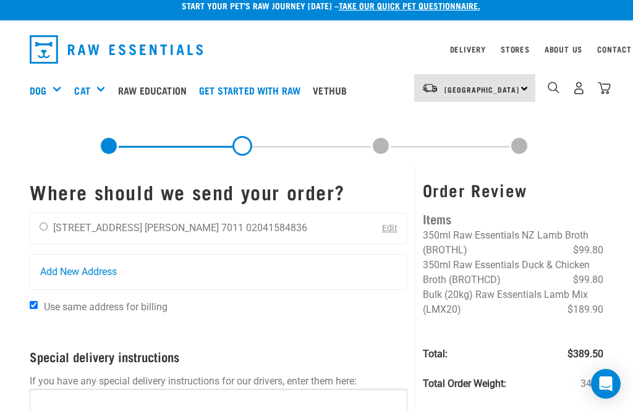
scroll to position [12, 0]
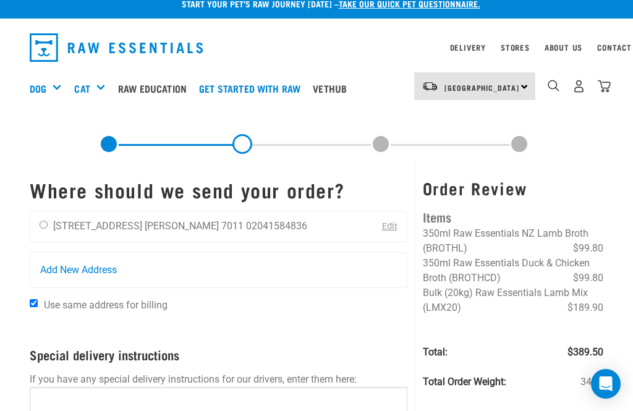
click at [243, 218] on div "[PERSON_NAME] [STREET_ADDRESS] [PERSON_NAME] 7011 02041584836" at bounding box center [173, 226] width 286 height 31
click at [246, 222] on li "02041584836" at bounding box center [276, 226] width 61 height 12
click at [48, 217] on div "[PERSON_NAME] [STREET_ADDRESS] [PERSON_NAME] 7011 02041584836" at bounding box center [173, 226] width 286 height 31
click at [44, 227] on input "radio" at bounding box center [44, 225] width 8 height 8
radio input "true"
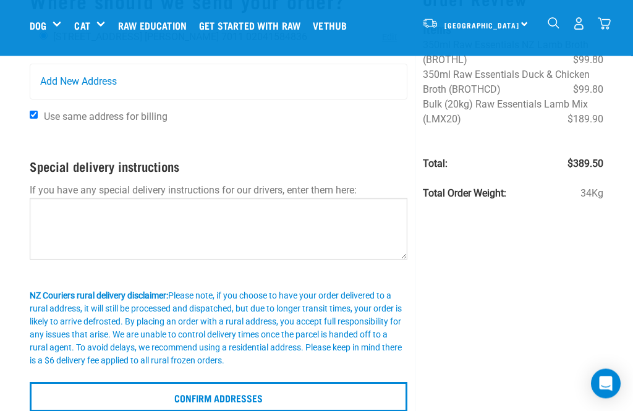
scroll to position [108, 0]
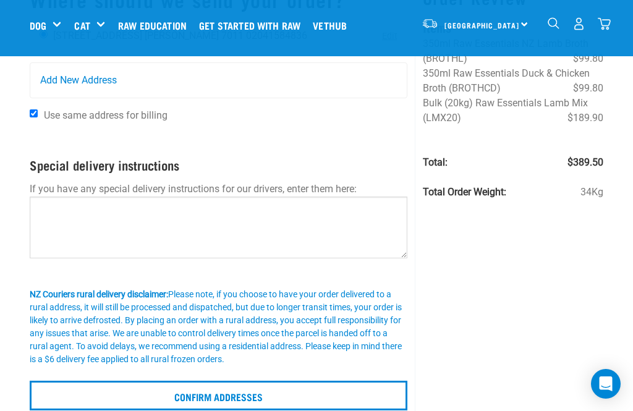
click at [338, 392] on input "Confirm addresses" at bounding box center [219, 396] width 378 height 30
